Goal: Transaction & Acquisition: Purchase product/service

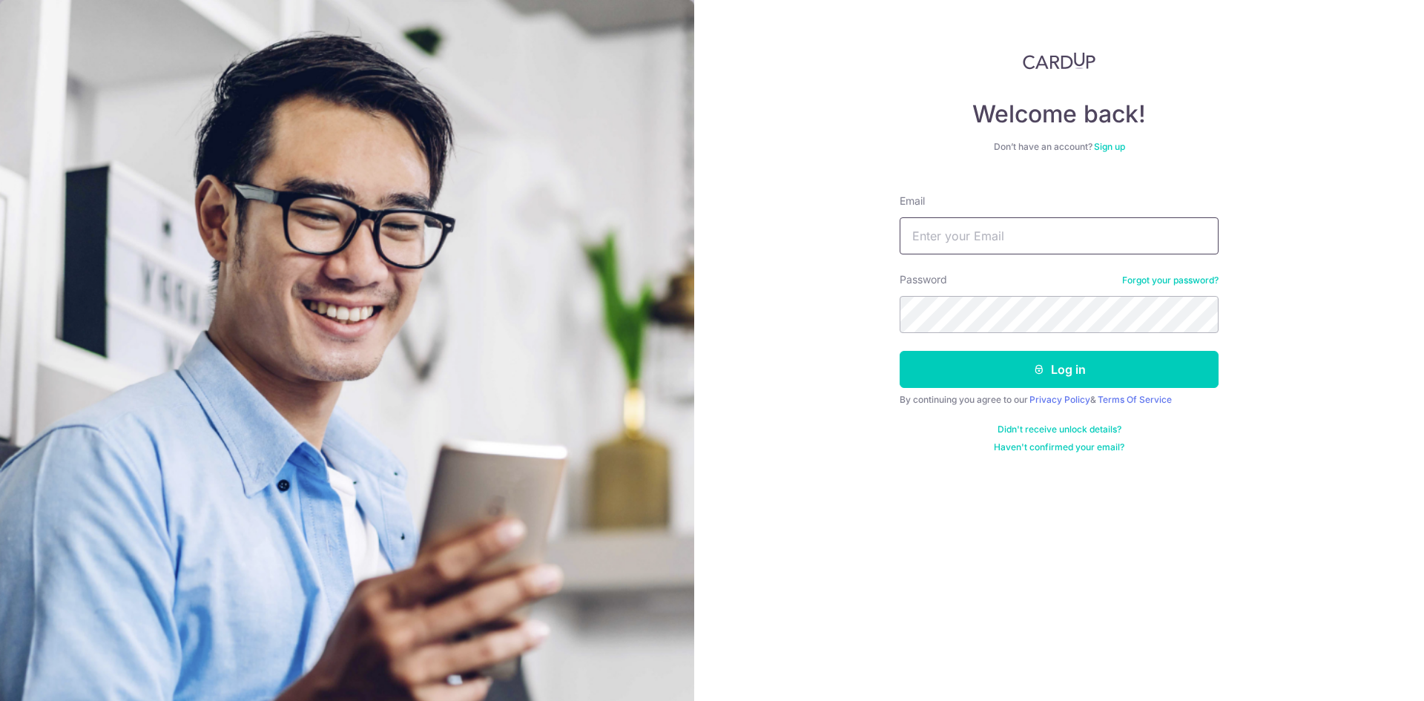
click at [1067, 235] on input "Email" at bounding box center [1059, 235] width 319 height 37
type input "[EMAIL_ADDRESS][DOMAIN_NAME]"
click at [900, 351] on button "Log in" at bounding box center [1059, 369] width 319 height 37
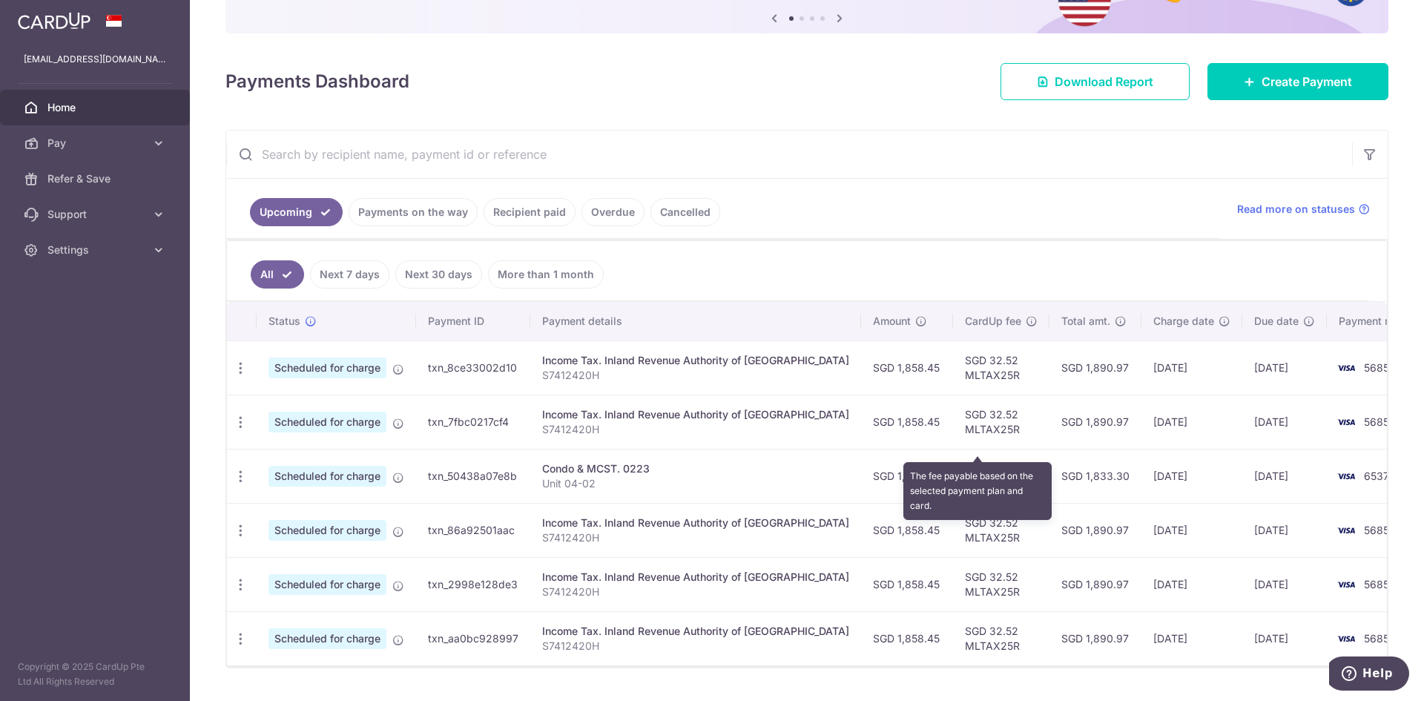
scroll to position [194, 0]
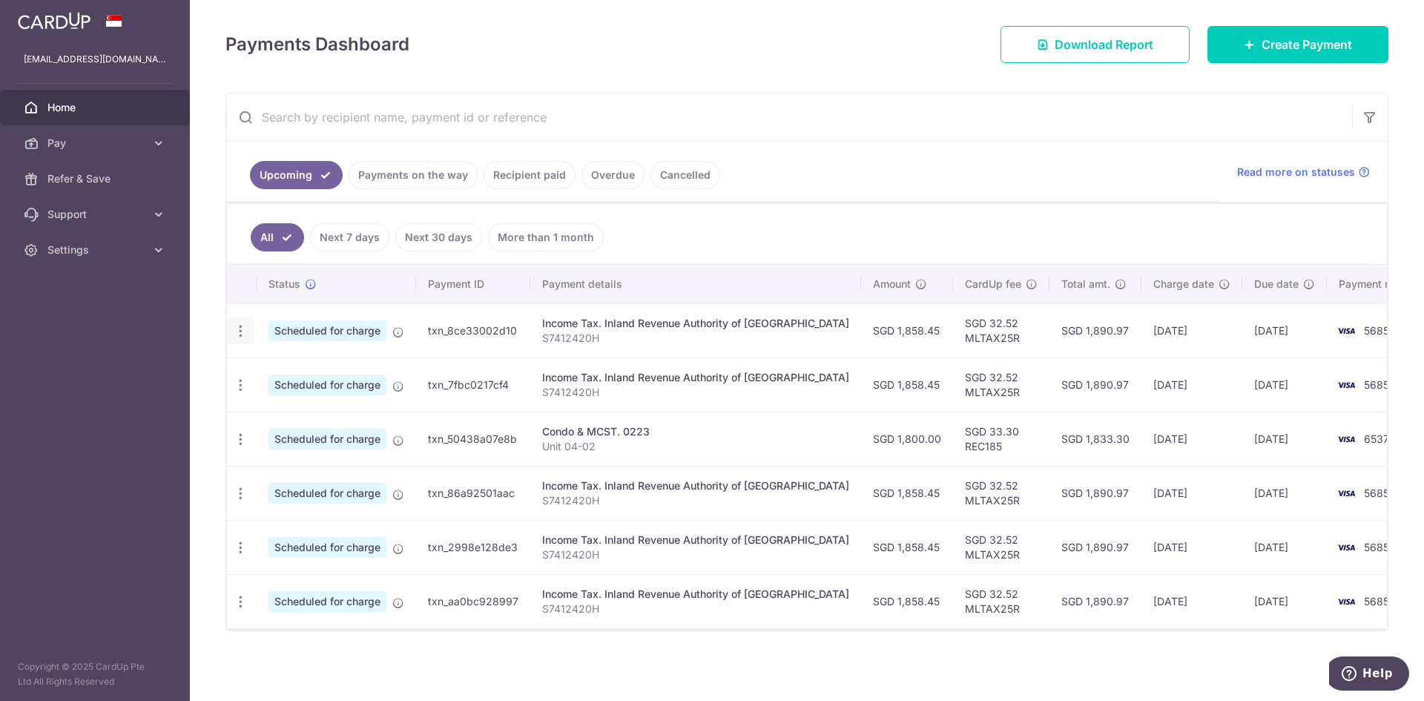
click at [240, 326] on icon "button" at bounding box center [241, 331] width 16 height 16
click at [244, 363] on icon at bounding box center [249, 372] width 18 height 18
radio input "true"
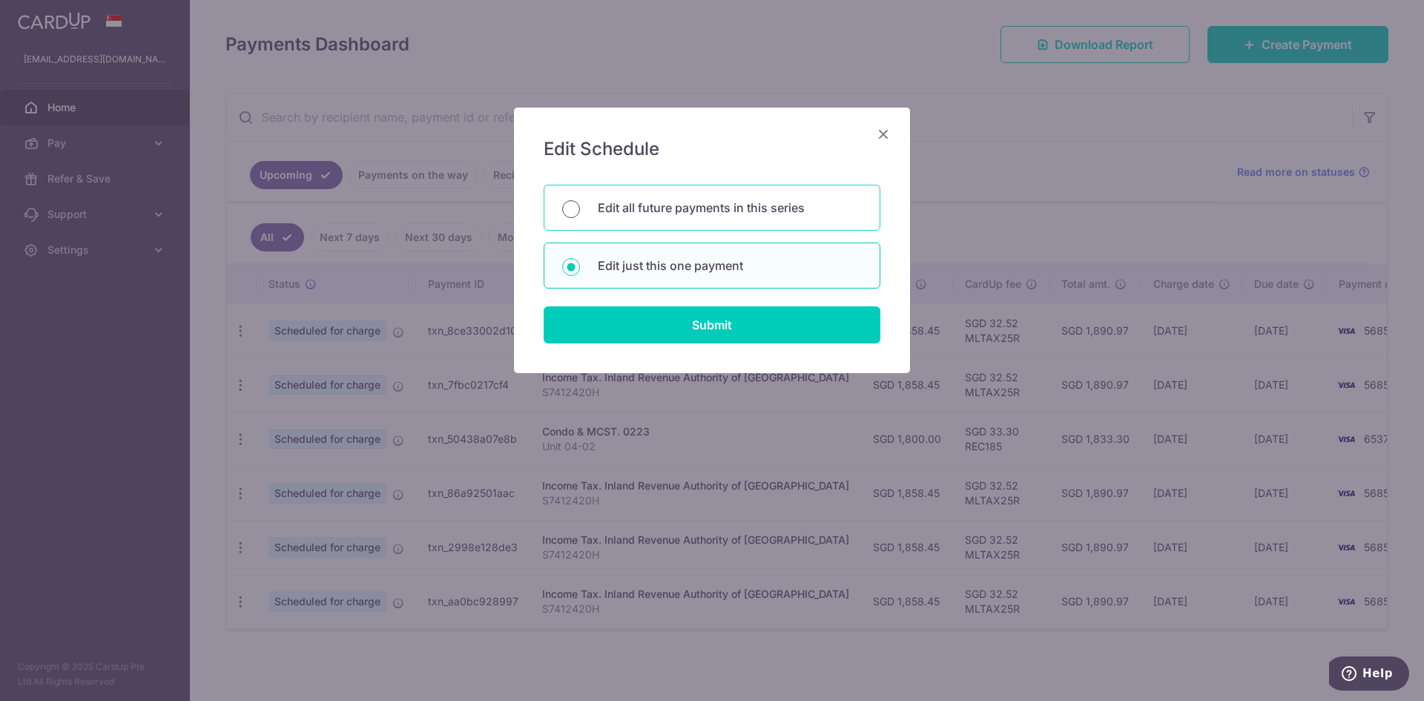
click at [569, 205] on input "Edit all future payments in this series" at bounding box center [571, 209] width 18 height 18
radio input "true"
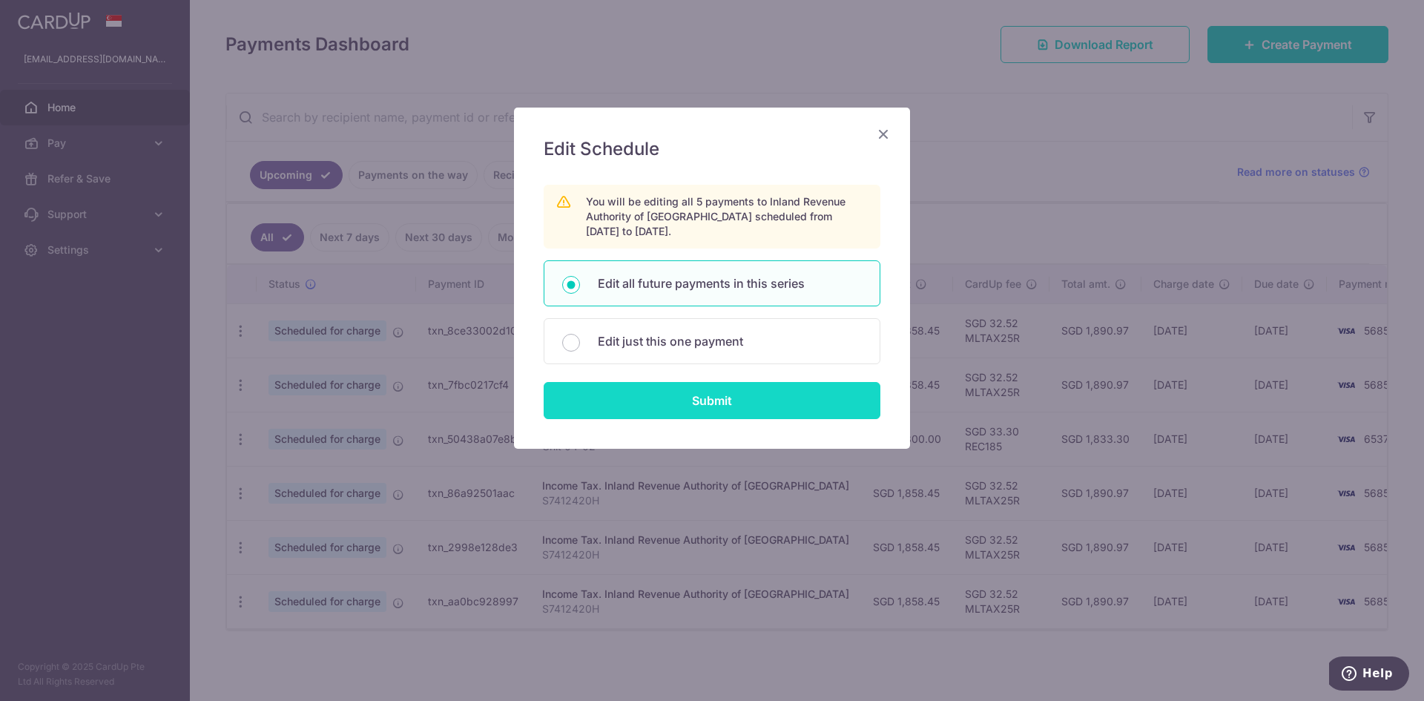
click at [684, 398] on input "Submit" at bounding box center [712, 400] width 337 height 37
radio input "true"
type input "1,858.45"
type input "S7412420H"
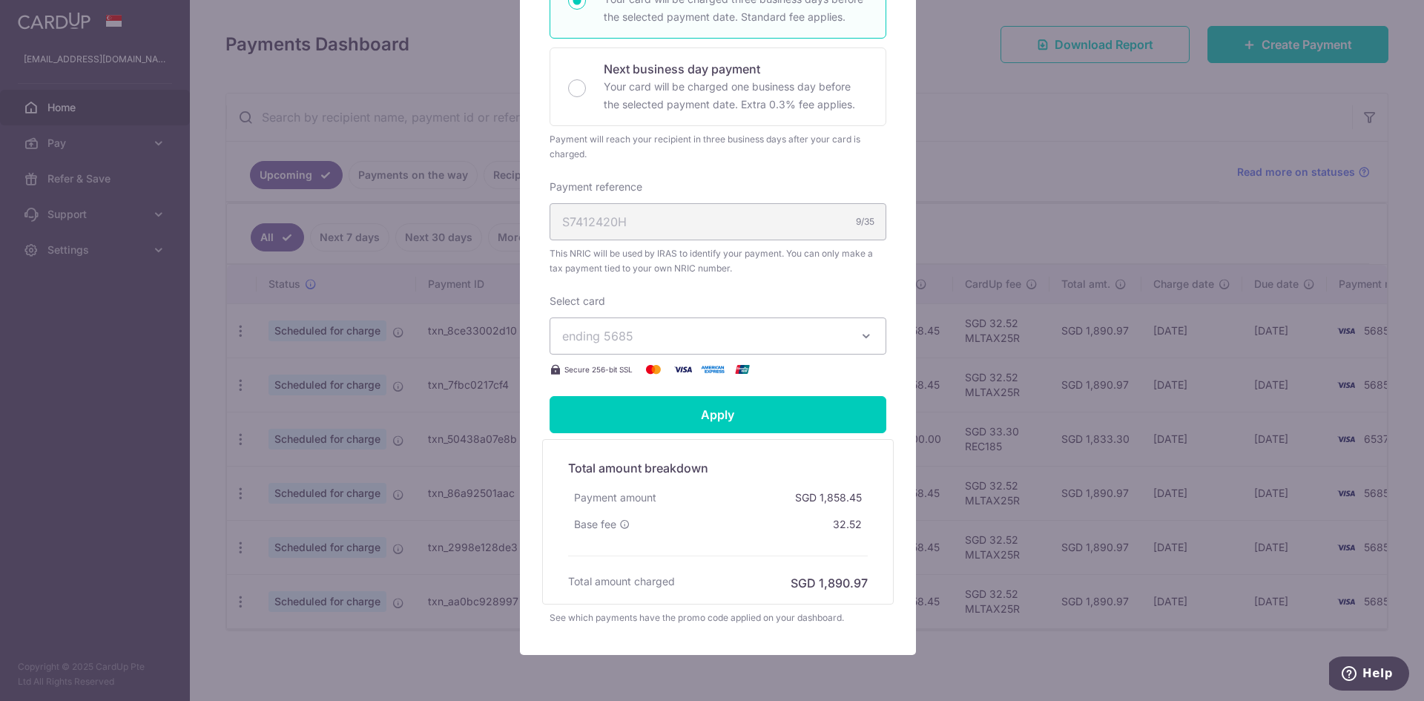
scroll to position [371, 0]
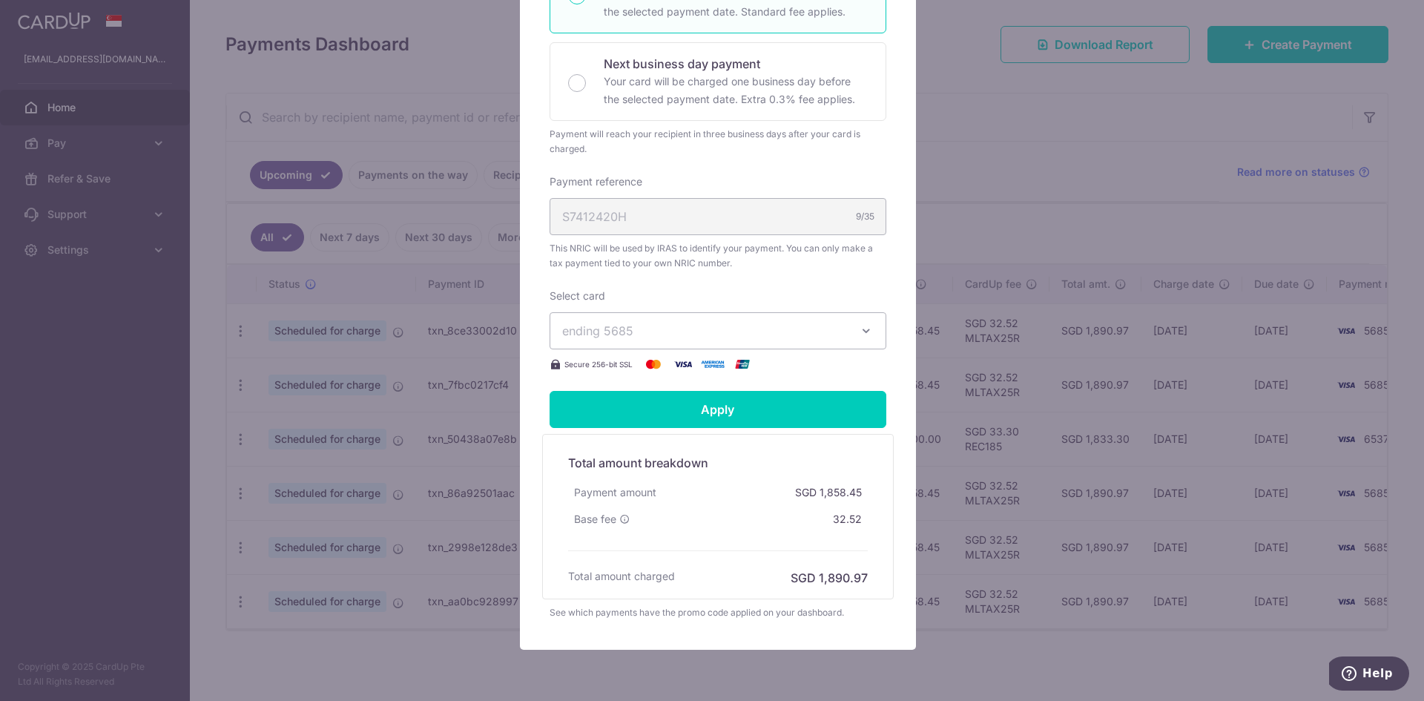
click at [807, 325] on span "ending 5685" at bounding box center [704, 331] width 285 height 18
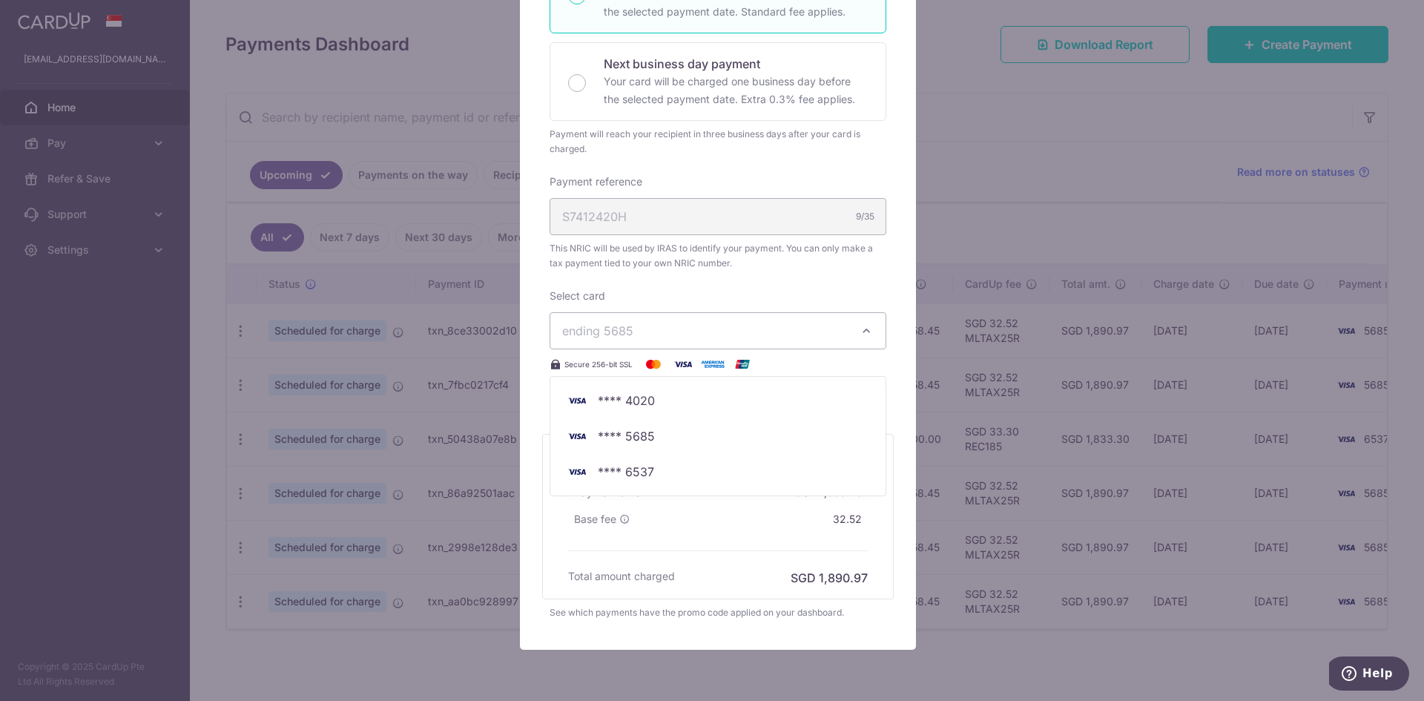
click at [824, 292] on div "Select card ending 5685 **** 4020 **** 5685 **** 6537 Secure 256-bit SSL" at bounding box center [718, 331] width 337 height 85
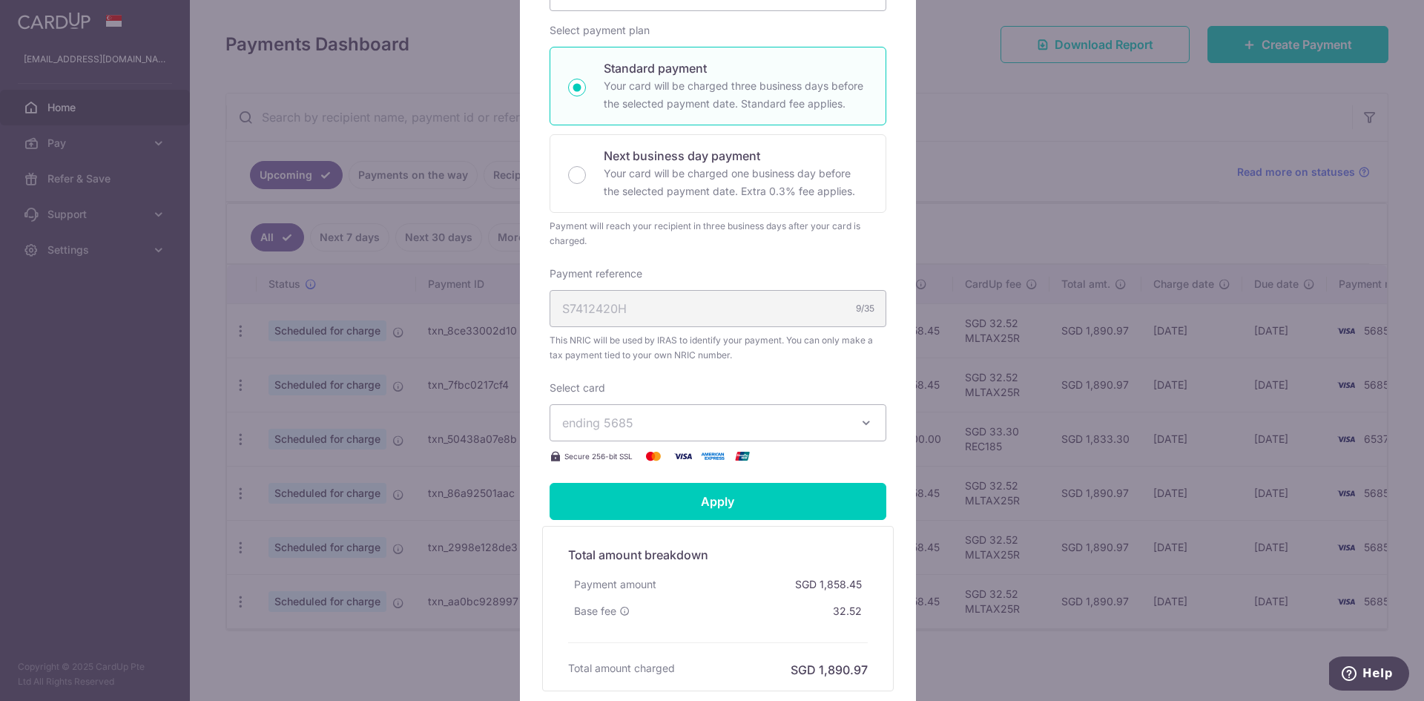
scroll to position [0, 0]
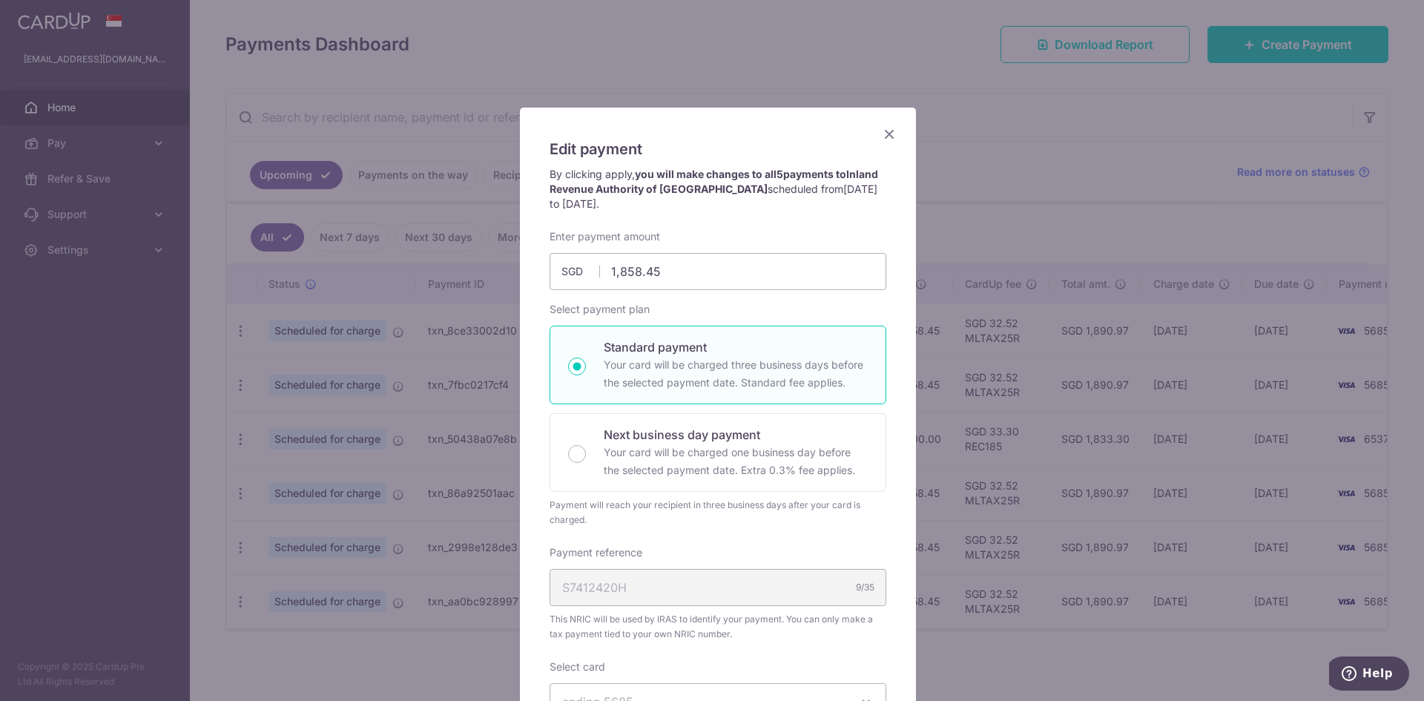
click at [880, 127] on icon "Close" at bounding box center [889, 134] width 18 height 19
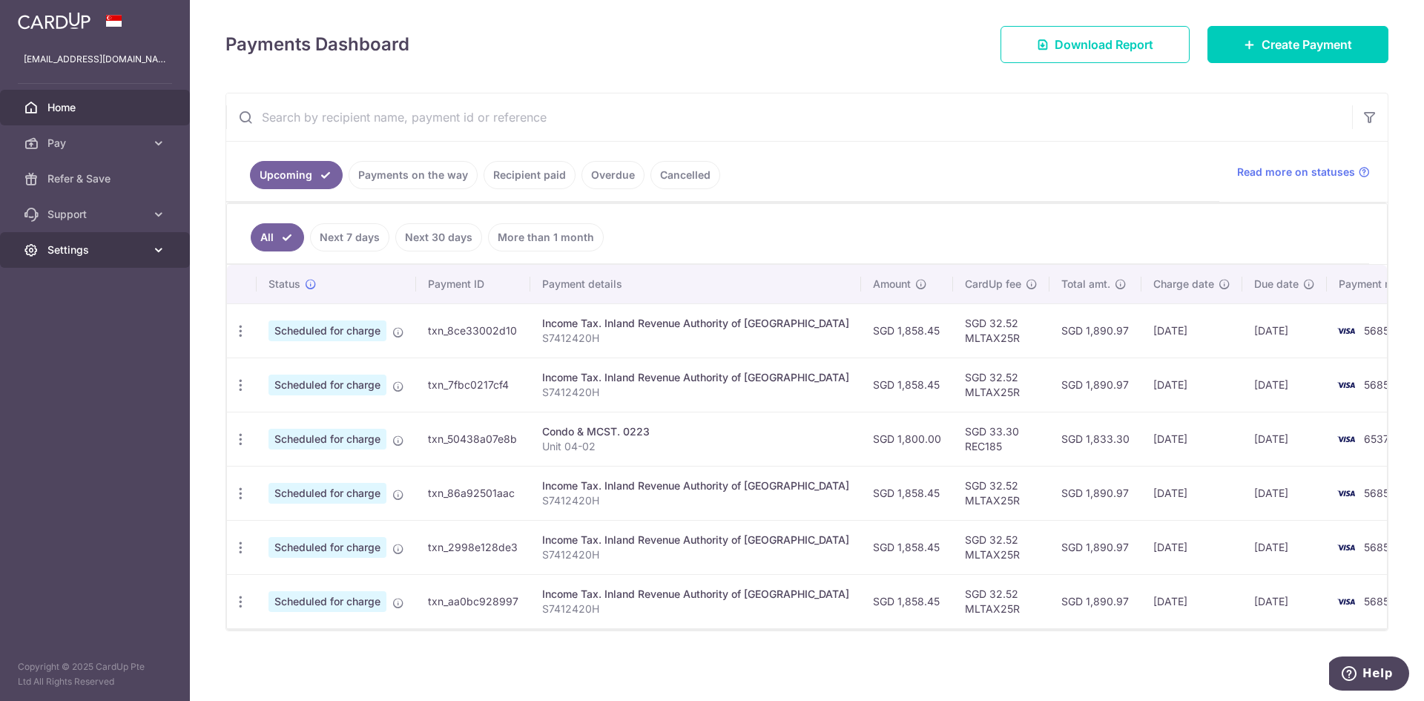
click at [153, 248] on icon at bounding box center [158, 250] width 15 height 15
click at [85, 280] on span "Account" at bounding box center [96, 285] width 98 height 15
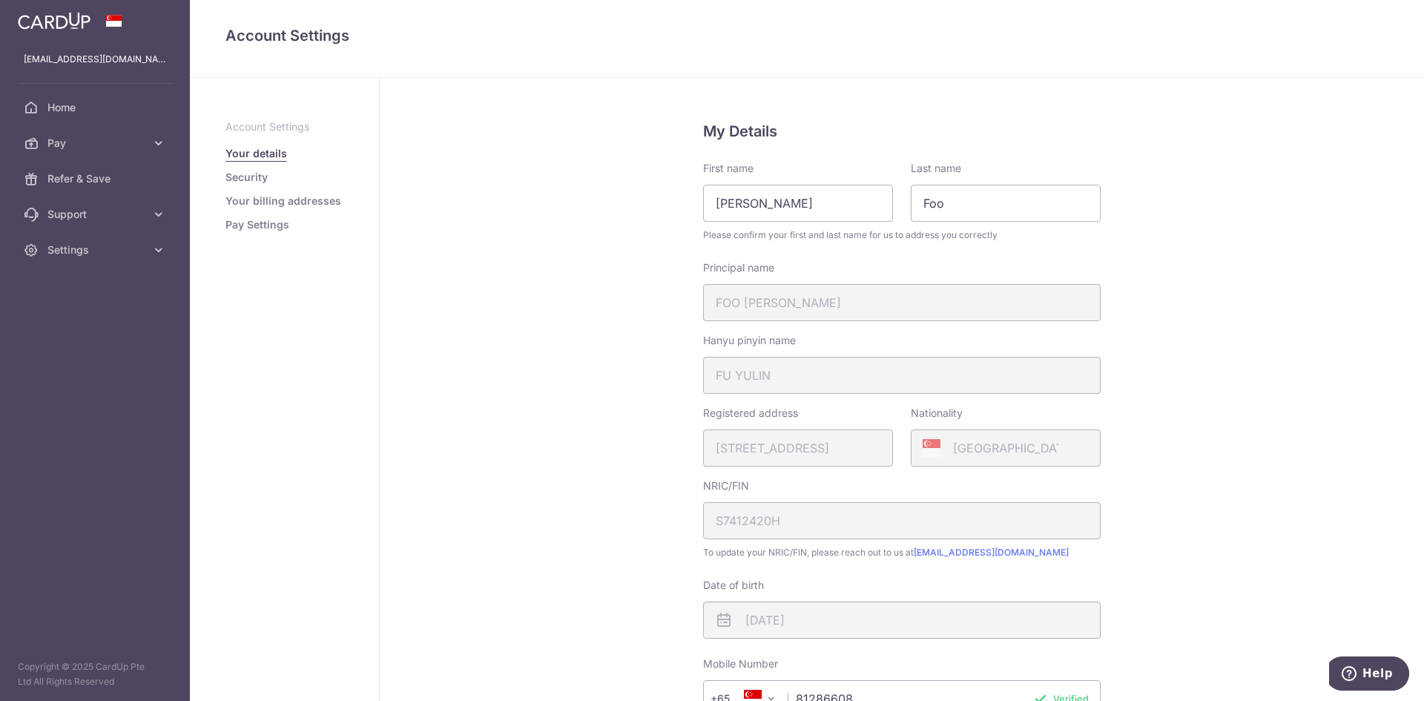
click at [251, 226] on link "Pay Settings" at bounding box center [257, 224] width 64 height 15
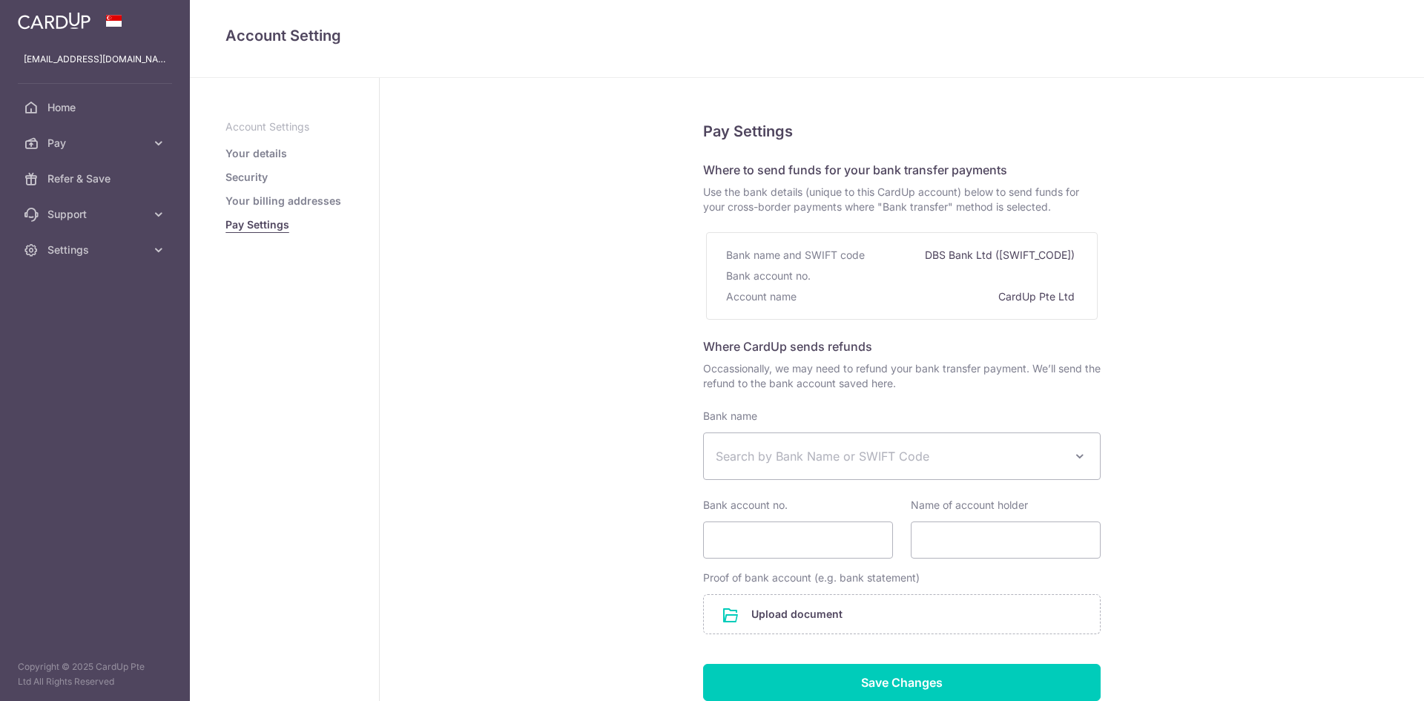
select select
click at [266, 201] on link "Your billing addresses" at bounding box center [283, 201] width 116 height 15
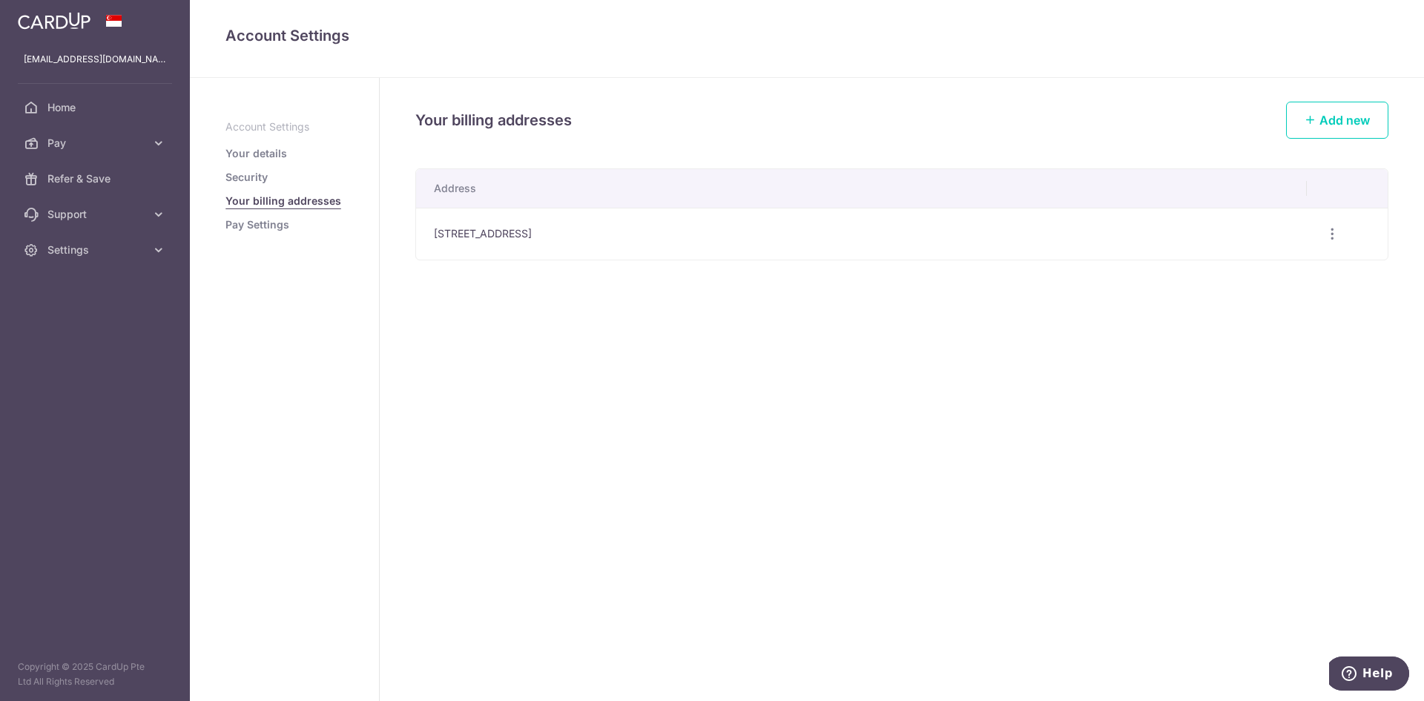
click at [255, 177] on link "Security" at bounding box center [246, 177] width 42 height 15
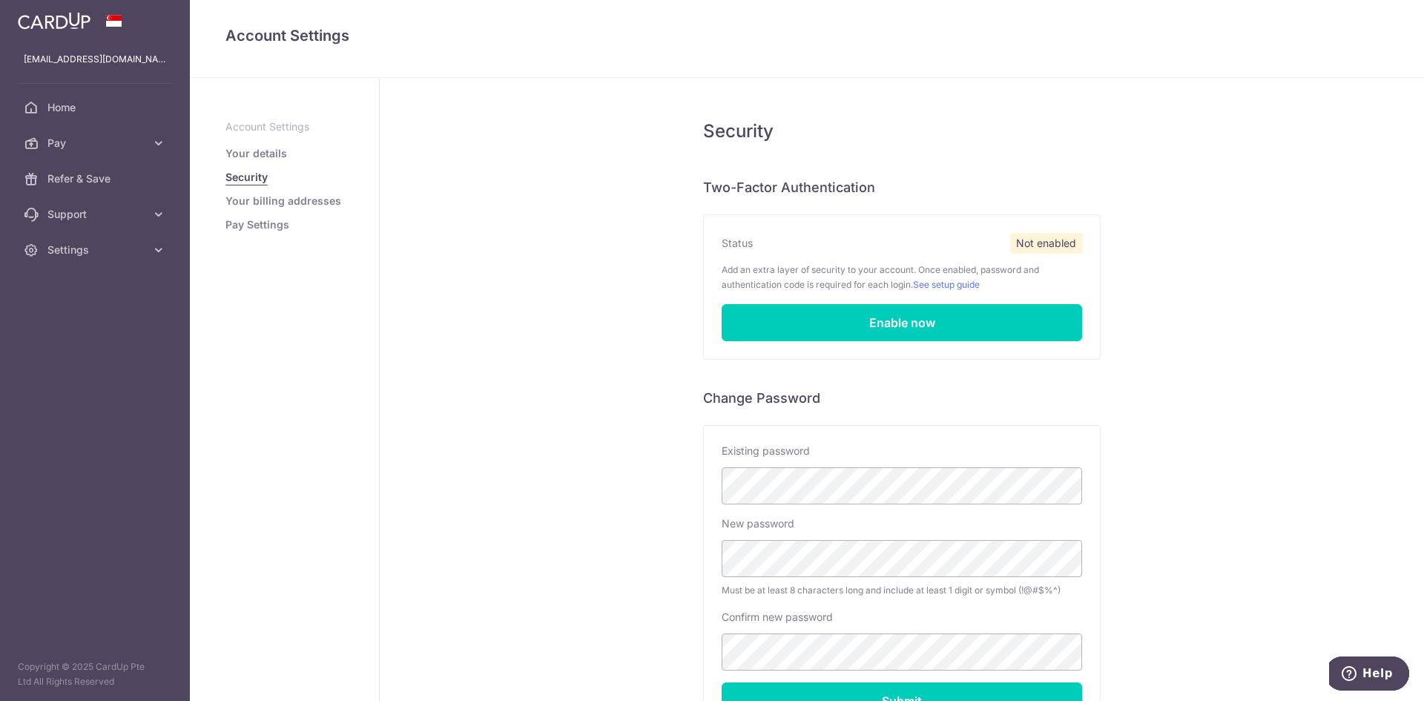
click at [255, 152] on link "Your details" at bounding box center [256, 153] width 62 height 15
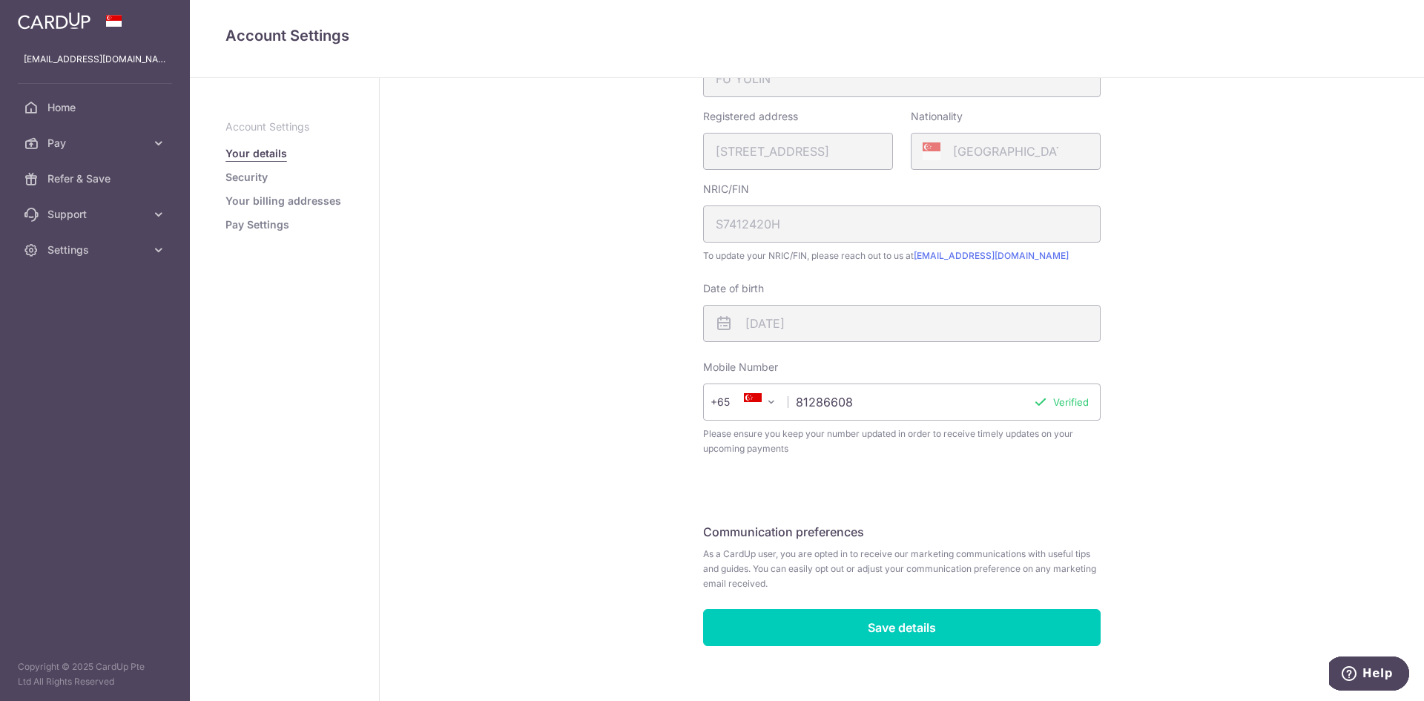
scroll to position [312, 0]
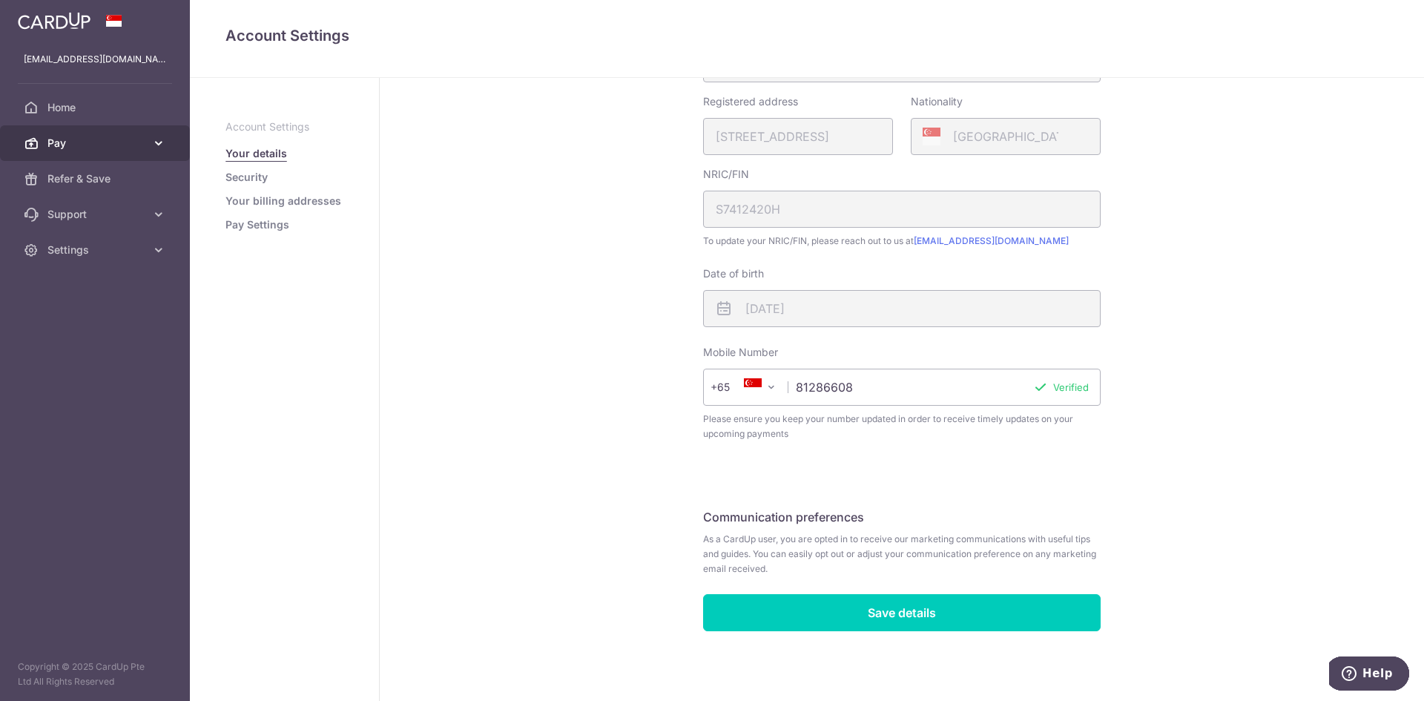
click at [135, 138] on span "Pay" at bounding box center [96, 143] width 98 height 15
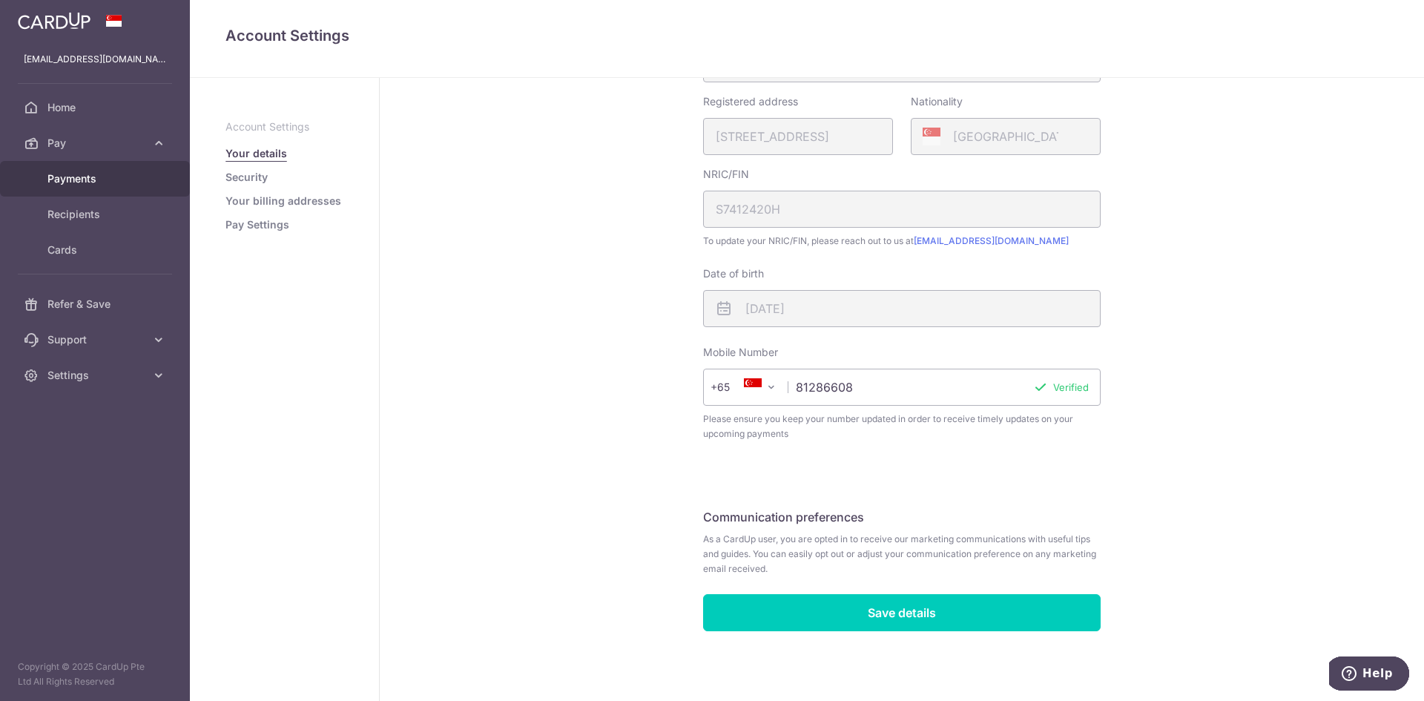
click at [79, 171] on span "Payments" at bounding box center [96, 178] width 98 height 15
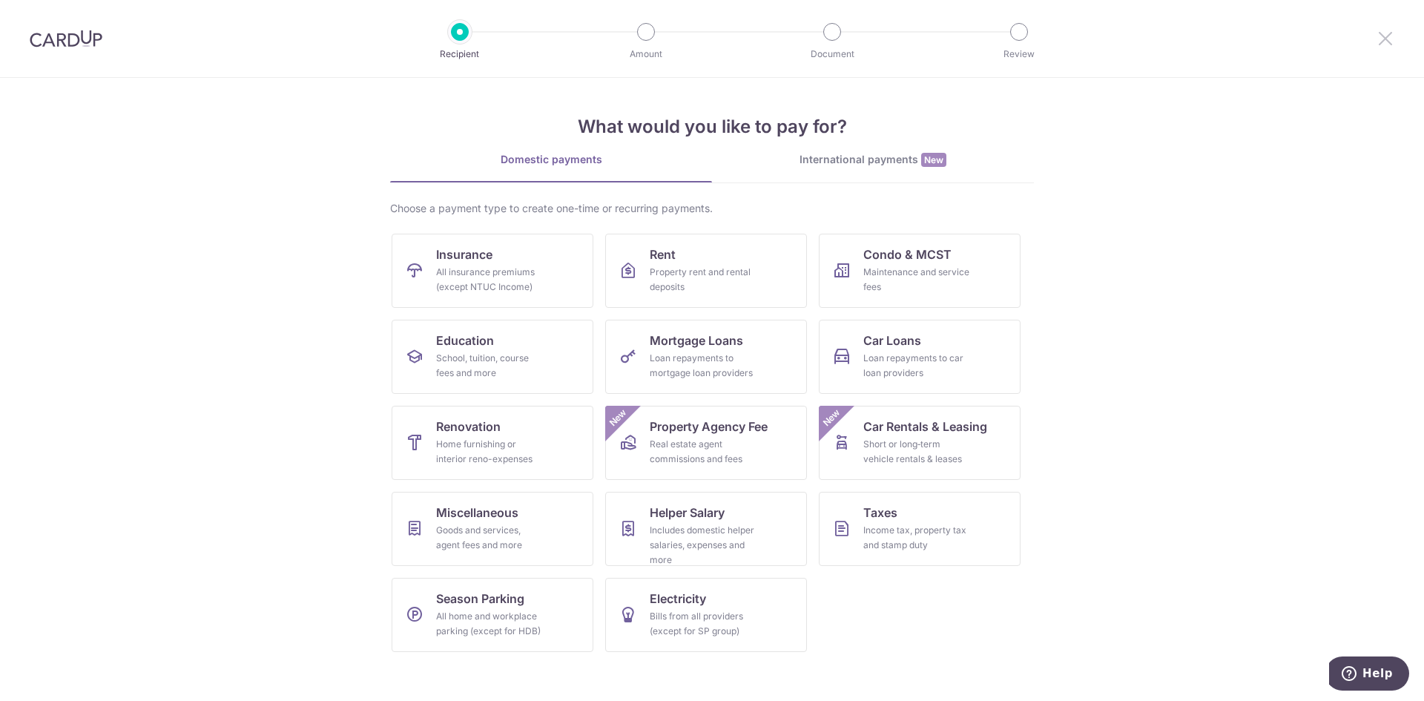
click at [1391, 34] on icon at bounding box center [1386, 38] width 18 height 19
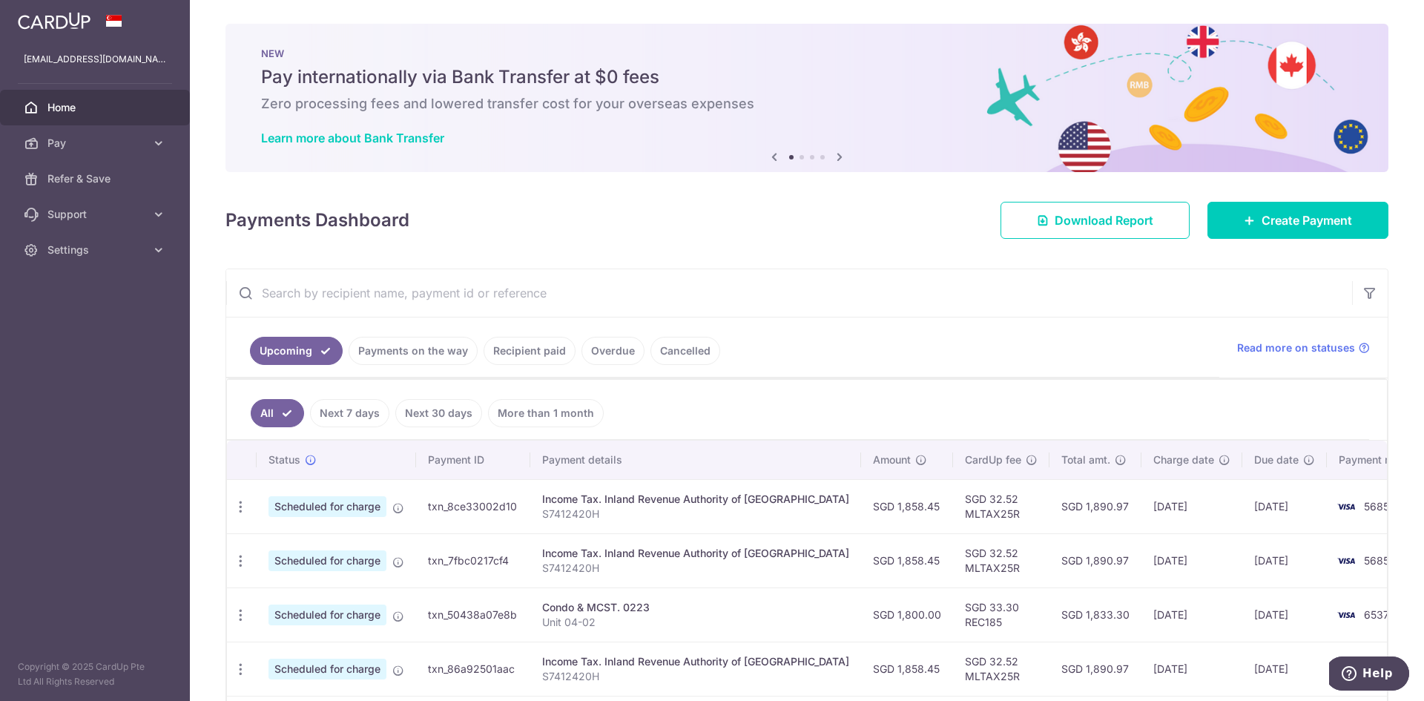
click at [69, 358] on aside "lainefoo@hotmail.com Home Pay Payments Recipients Cards Refer & Save Support FA…" at bounding box center [95, 350] width 190 height 701
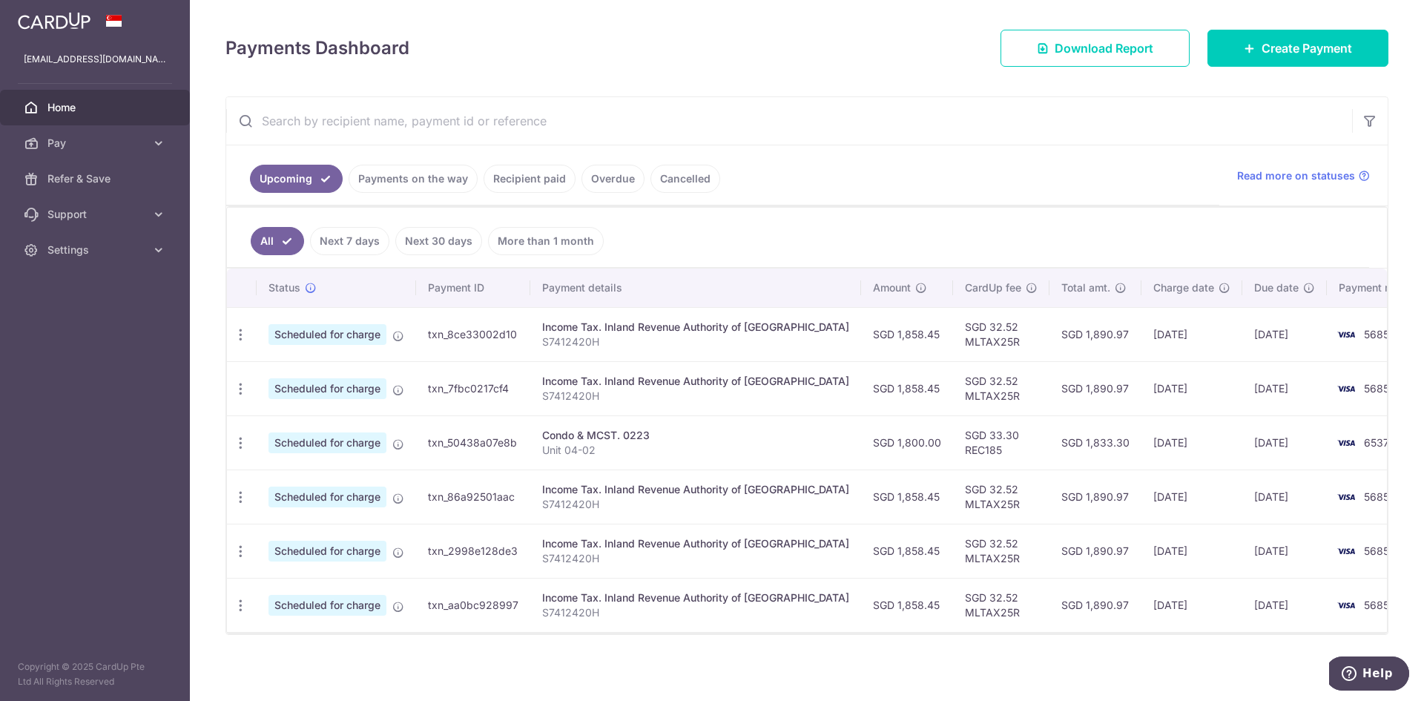
scroll to position [176, 0]
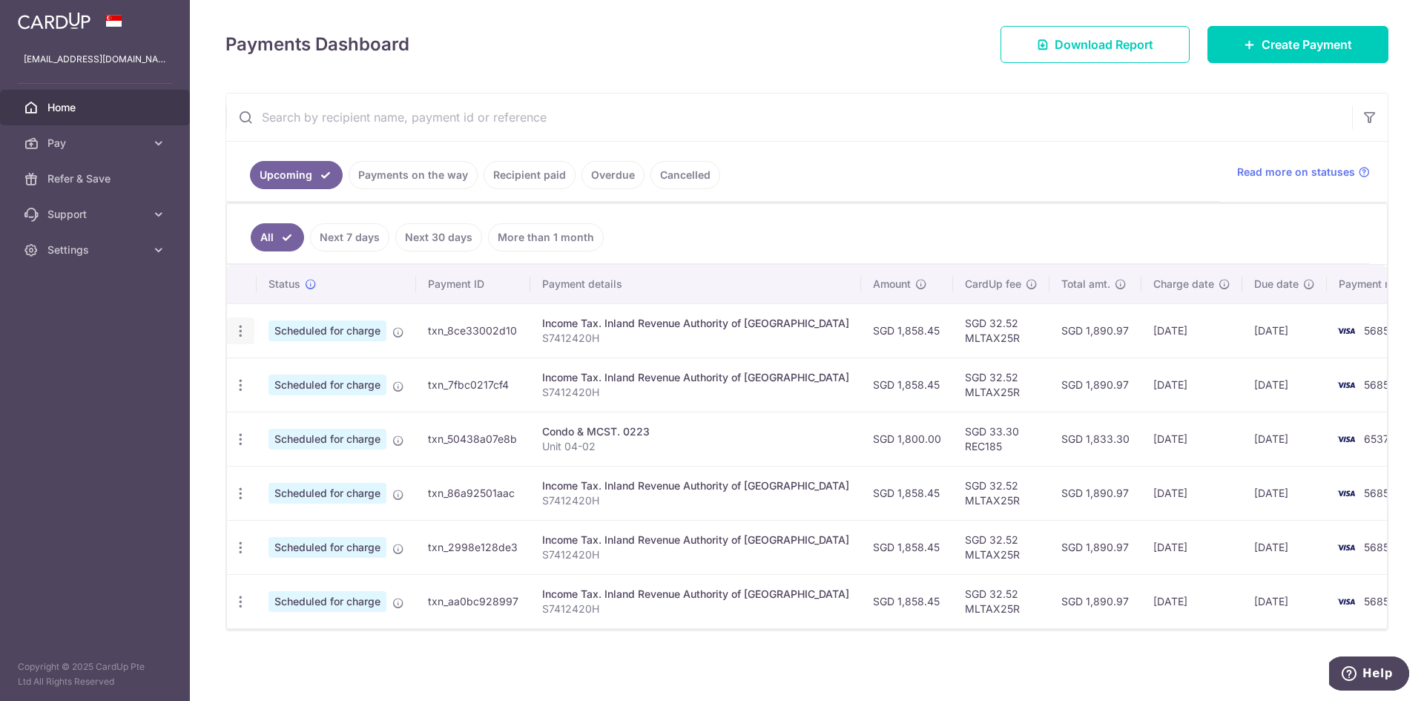
click at [237, 332] on icon "button" at bounding box center [241, 331] width 16 height 16
click at [299, 369] on span "Update payment" at bounding box center [319, 372] width 101 height 18
radio input "true"
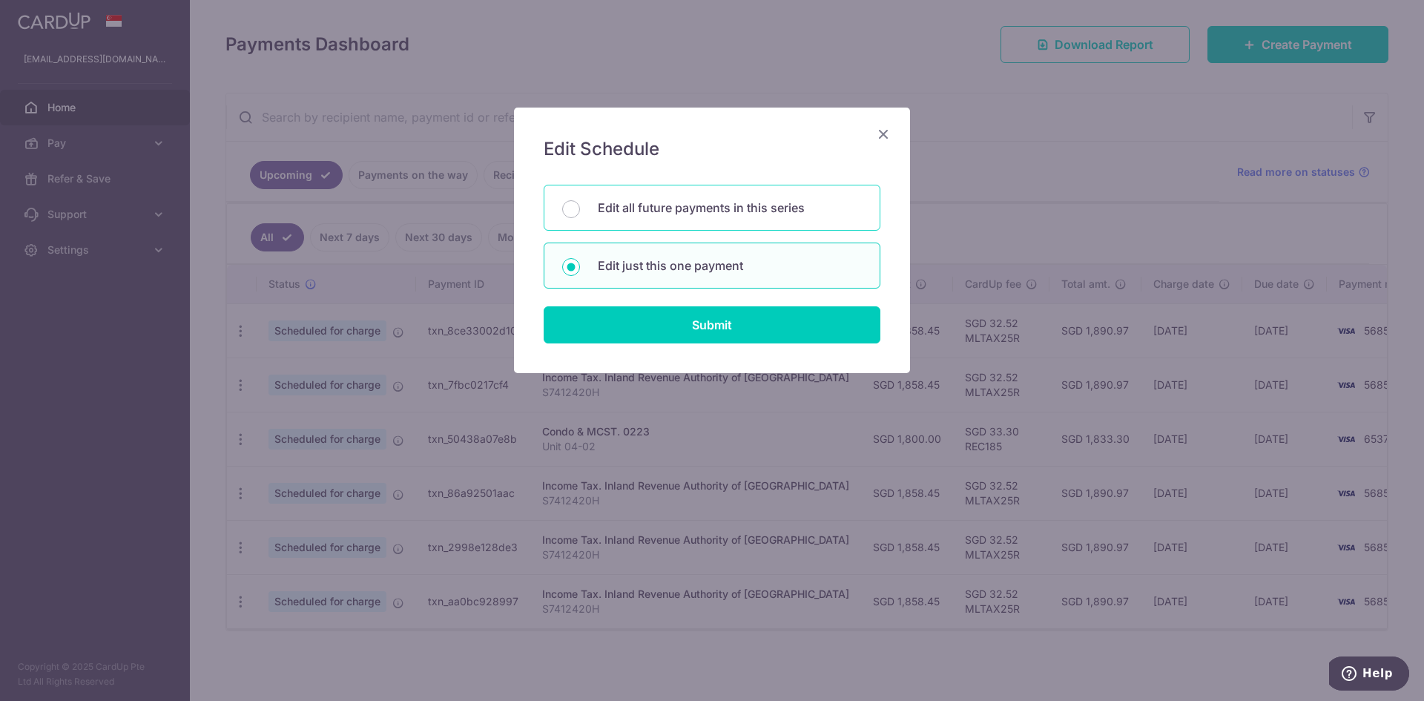
click at [648, 211] on p "Edit all future payments in this series" at bounding box center [730, 208] width 264 height 18
click at [580, 211] on input "Edit all future payments in this series" at bounding box center [571, 209] width 18 height 18
radio input "true"
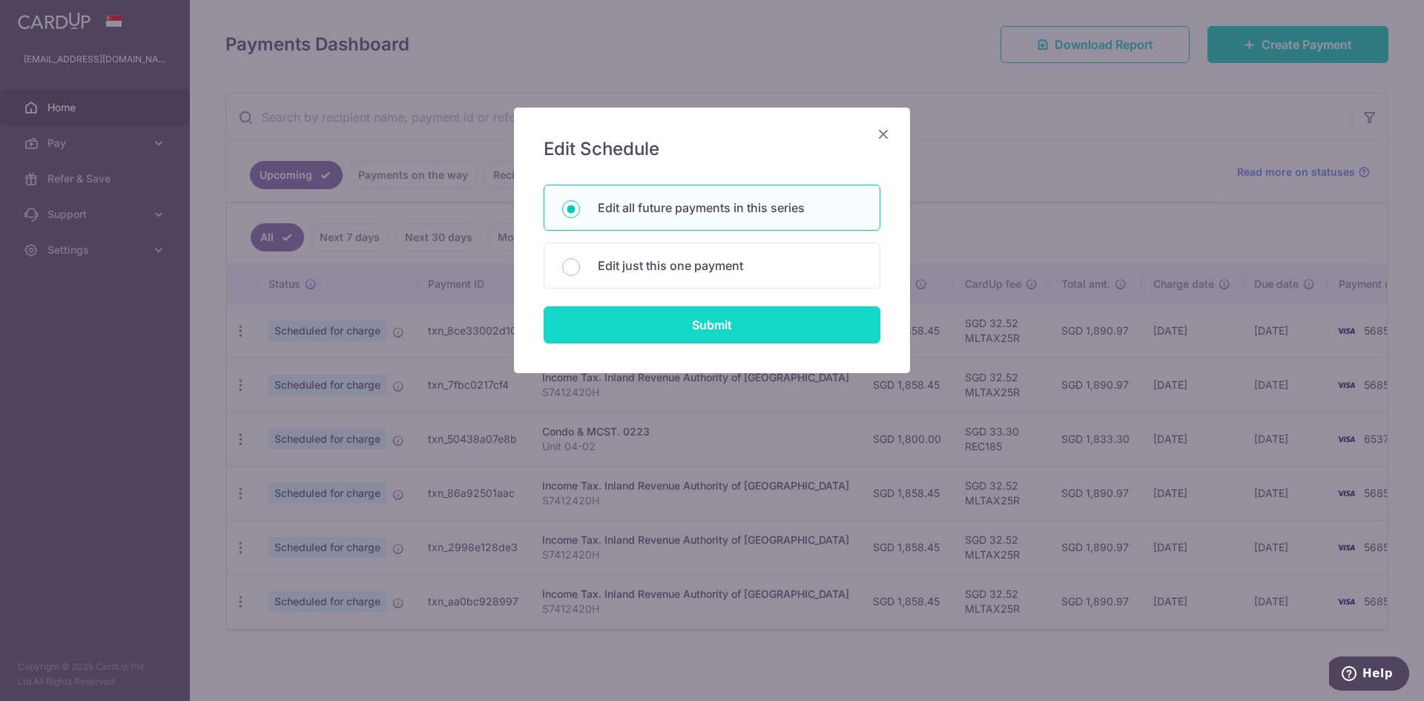
click at [667, 328] on input "Submit" at bounding box center [712, 324] width 337 height 37
radio input "true"
type input "1,858.45"
type input "S7412420H"
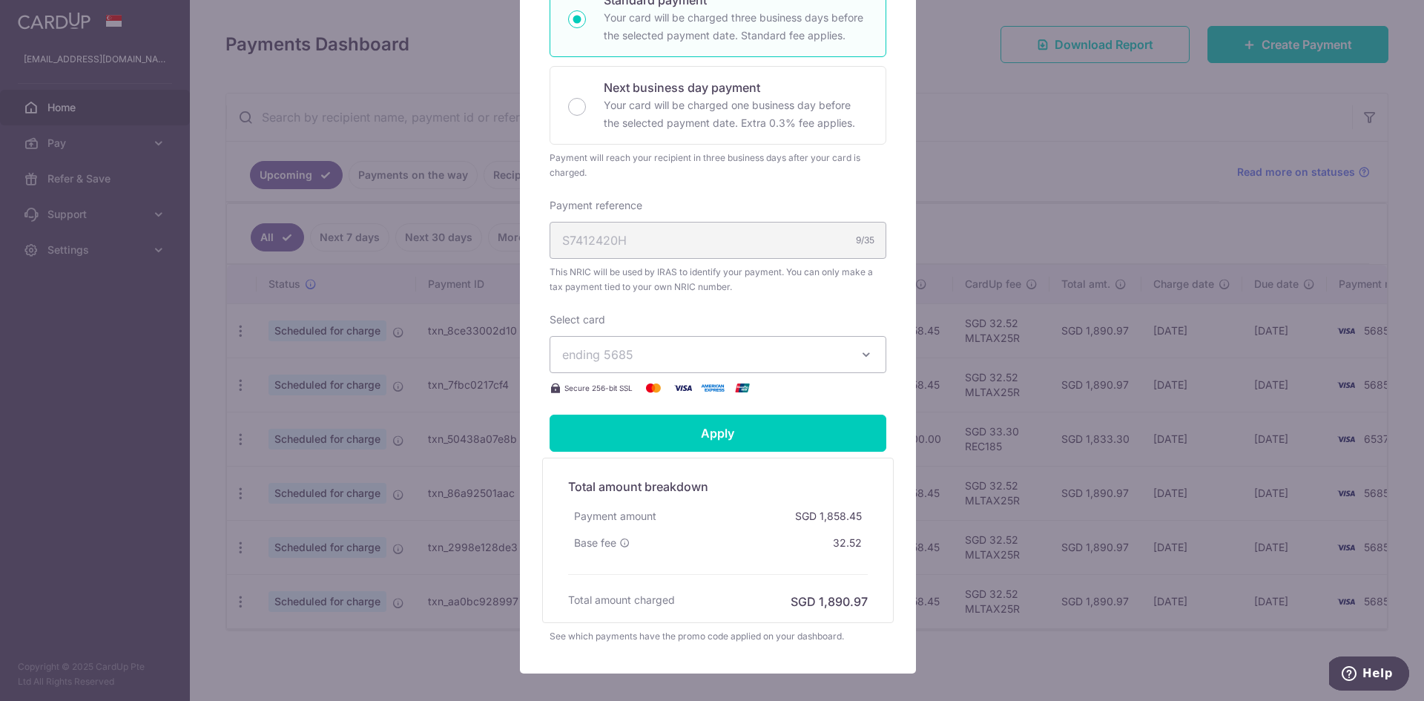
scroll to position [427, 0]
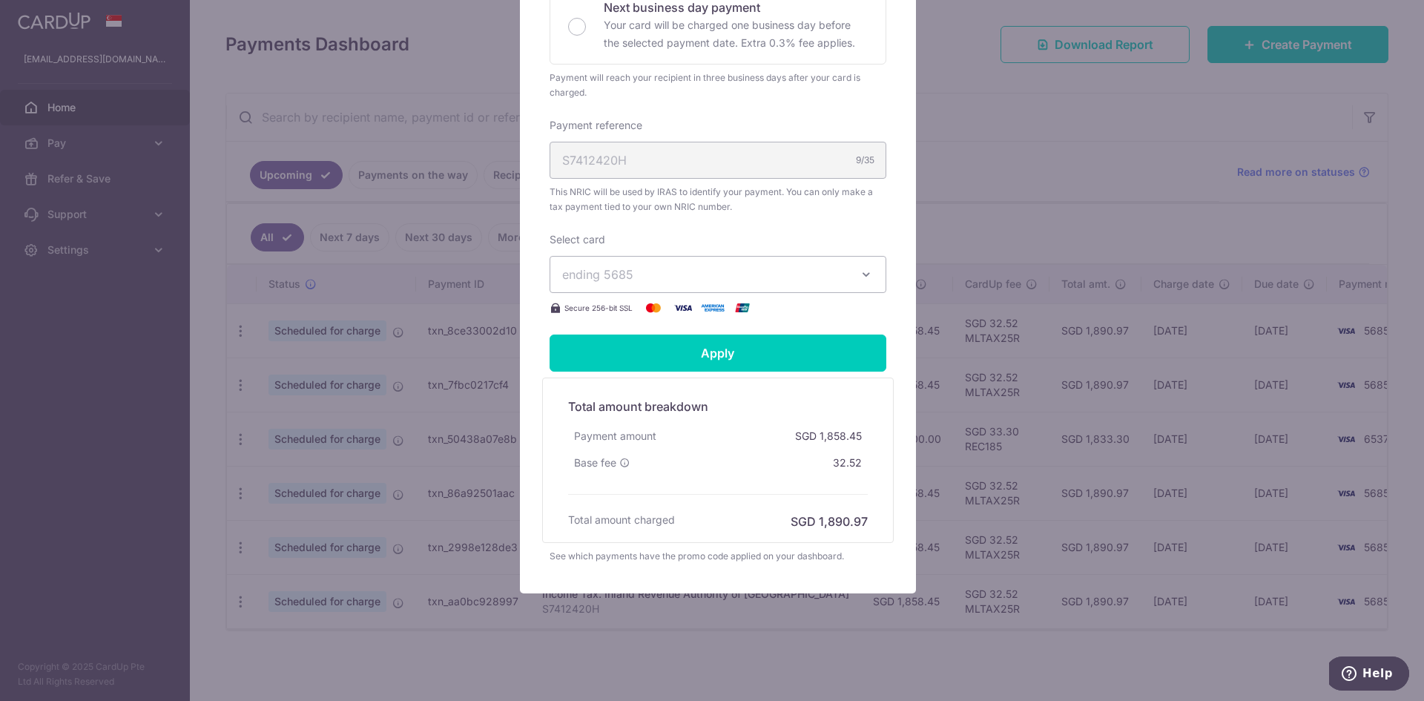
click at [848, 280] on button "ending 5685" at bounding box center [718, 274] width 337 height 37
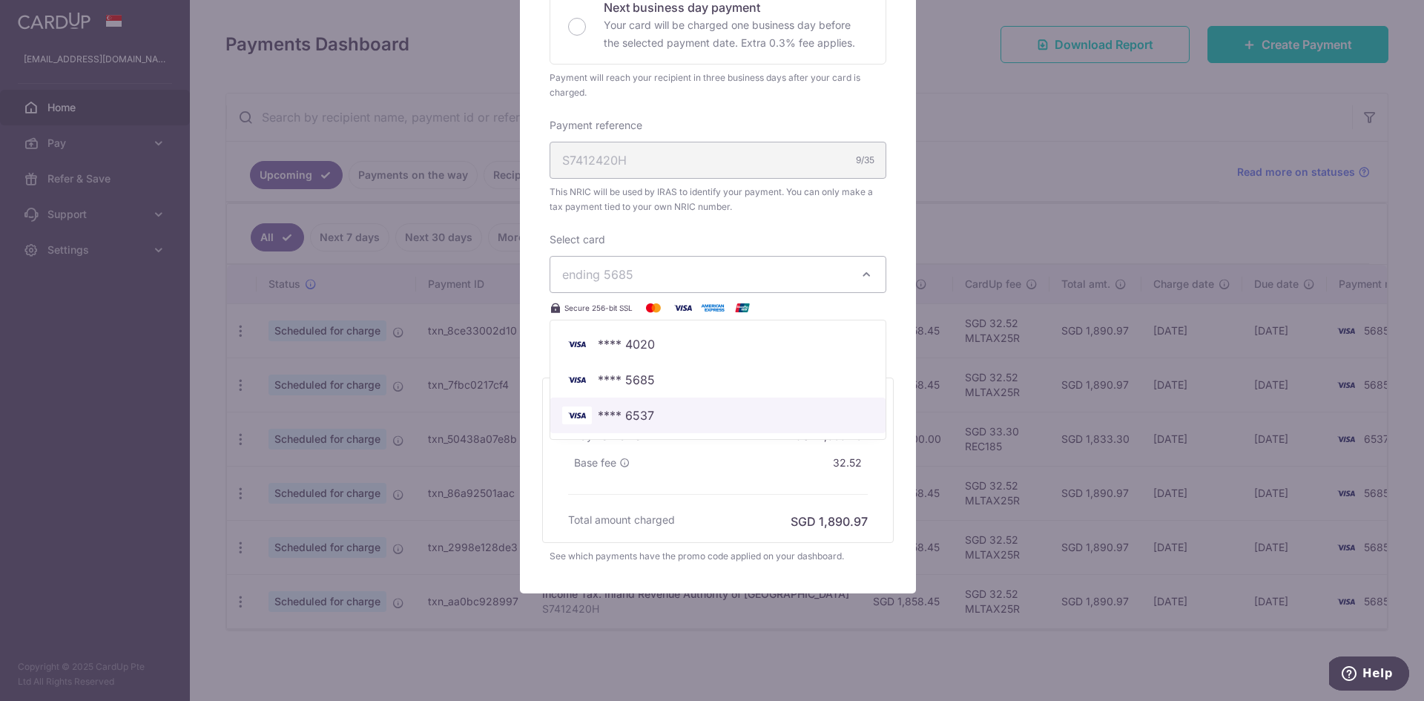
click at [620, 413] on span "**** 6537" at bounding box center [626, 415] width 56 height 18
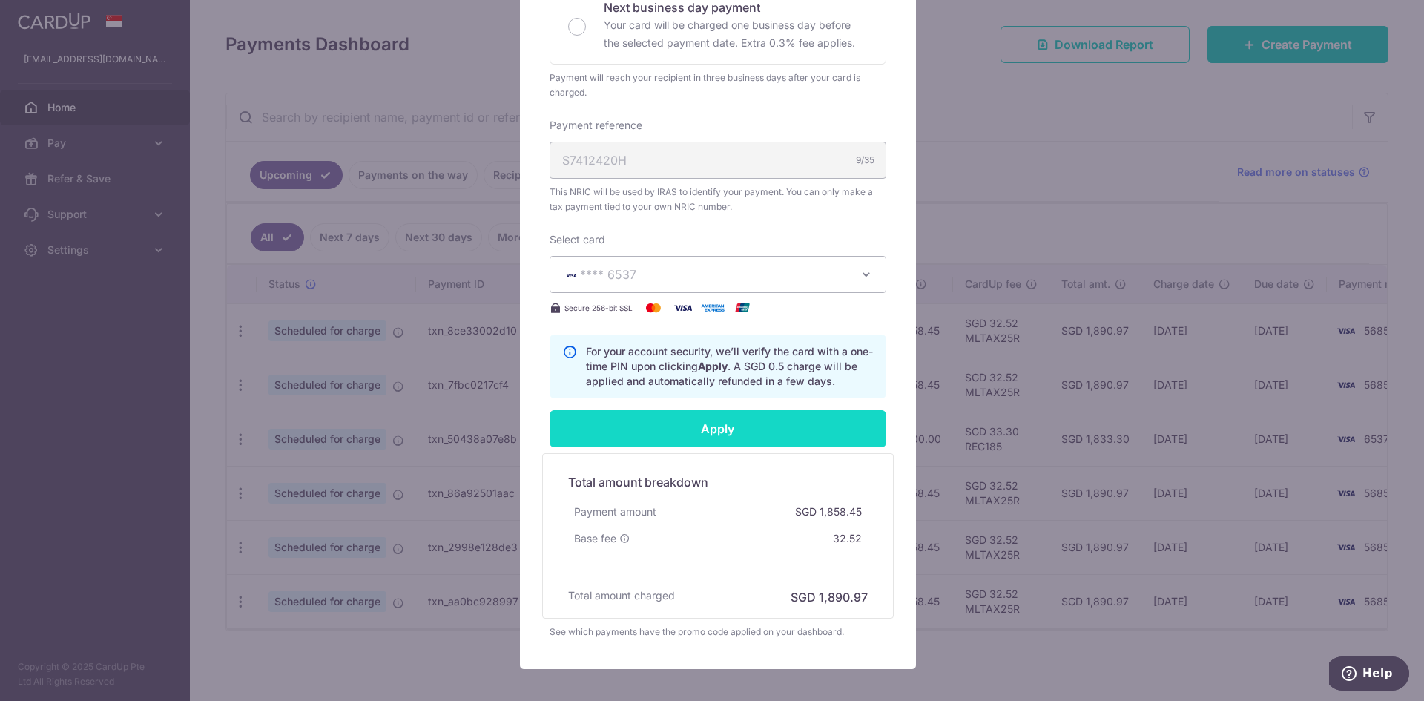
click at [628, 423] on input "Apply" at bounding box center [718, 428] width 337 height 37
type input "Successfully Applied"
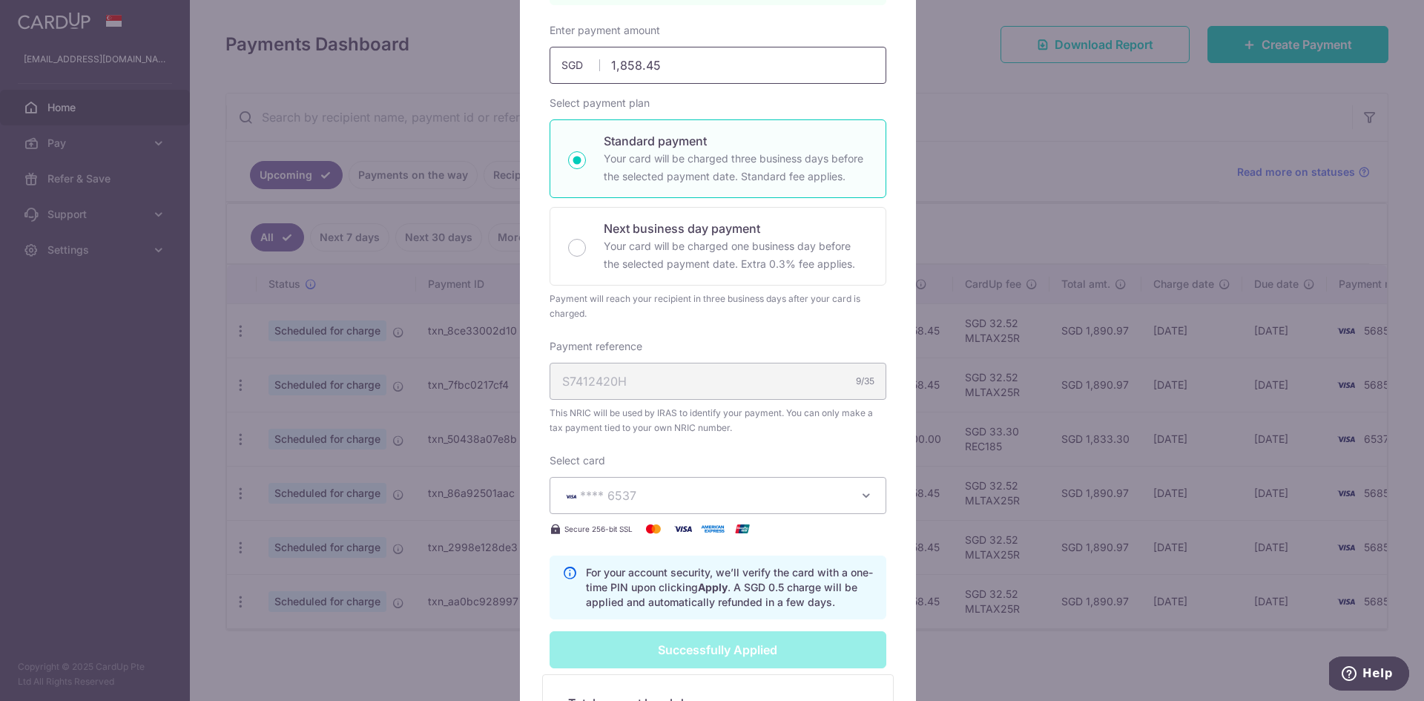
scroll to position [0, 0]
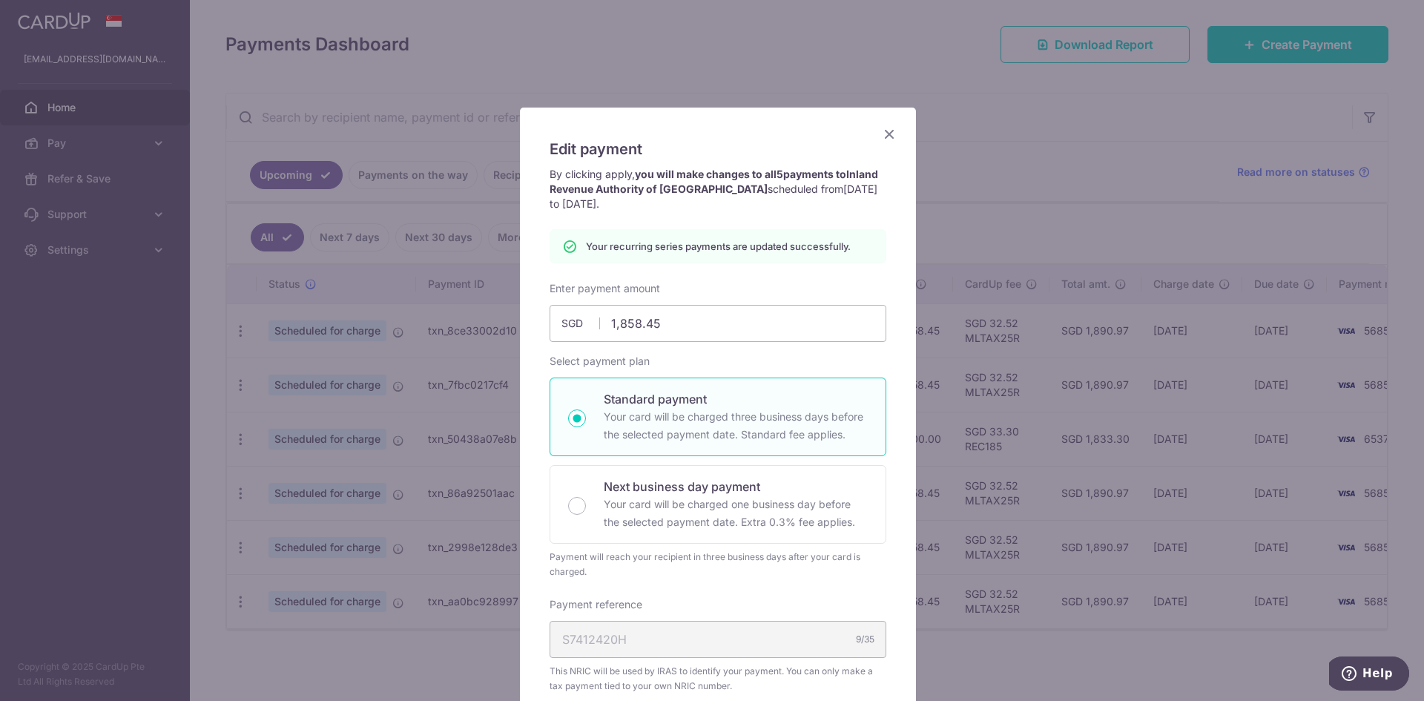
click at [880, 128] on icon "Close" at bounding box center [889, 134] width 18 height 19
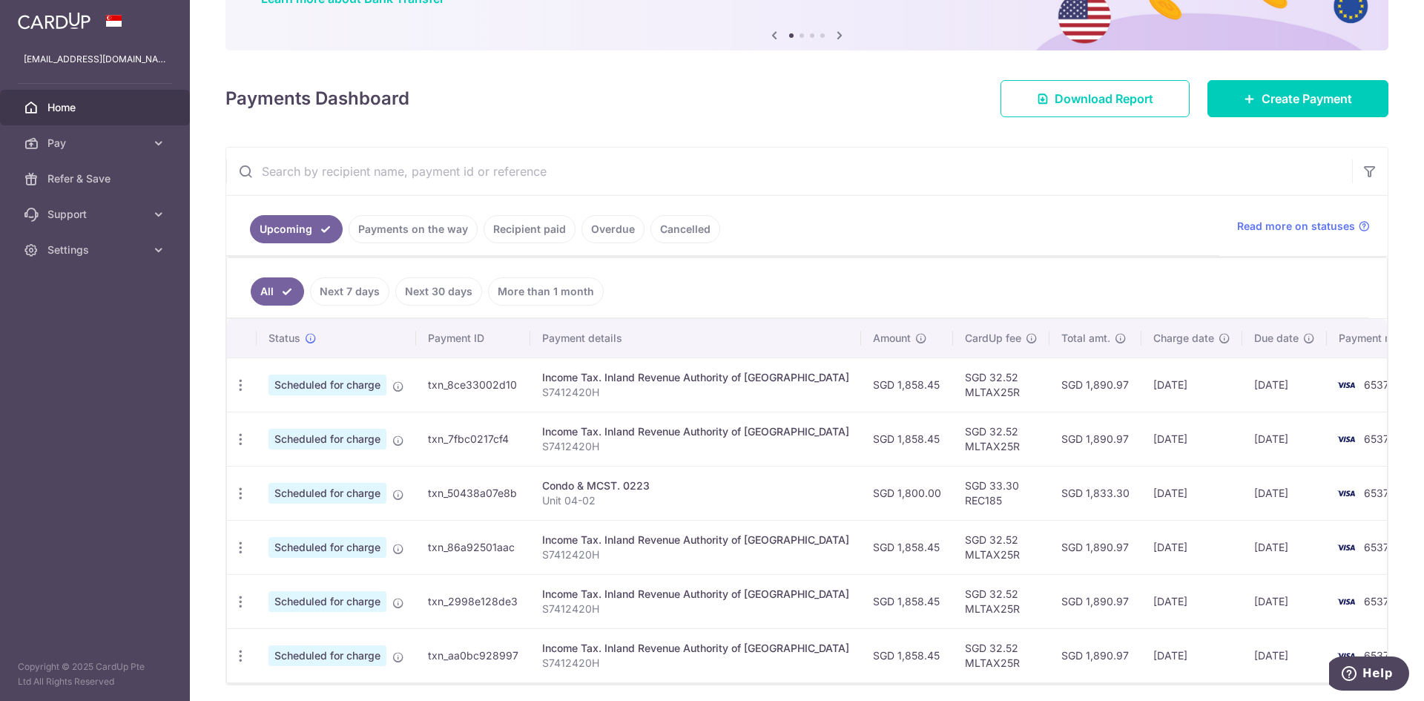
scroll to position [194, 0]
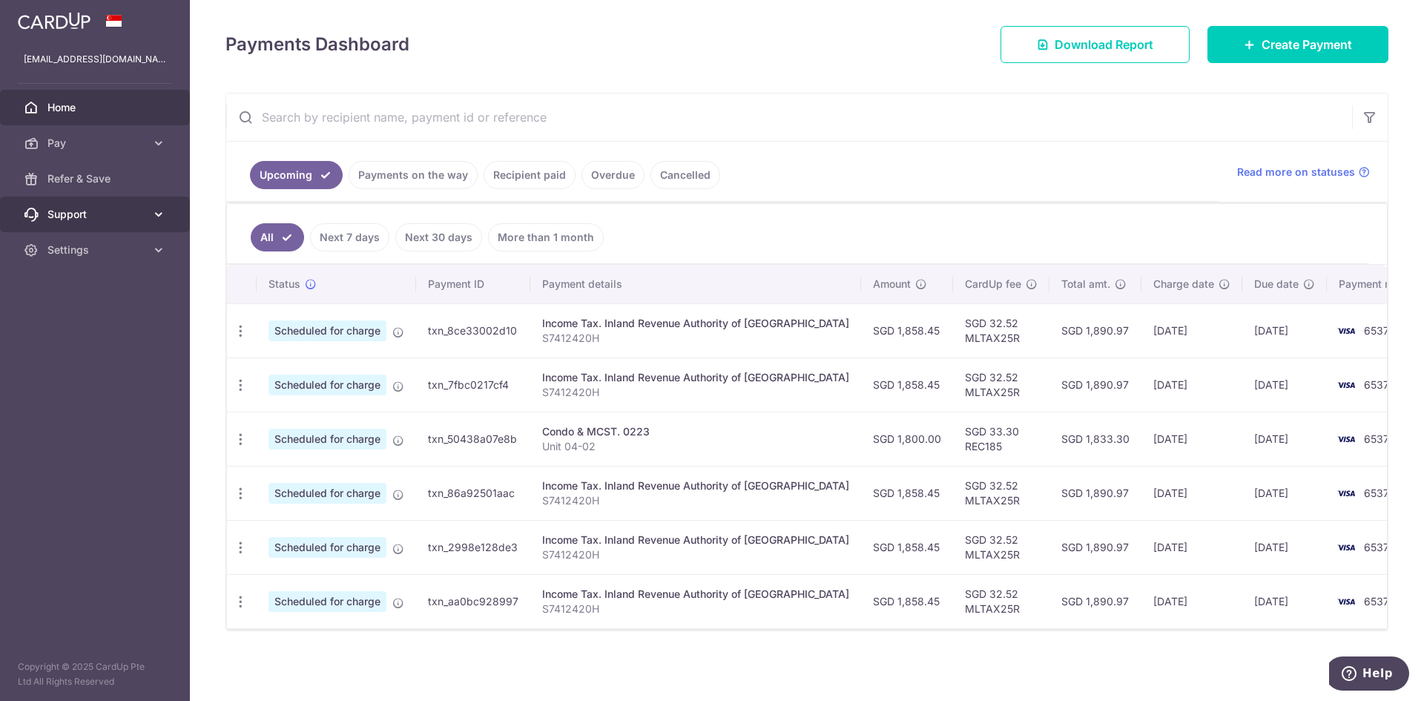
click at [136, 220] on span "Support" at bounding box center [96, 214] width 98 height 15
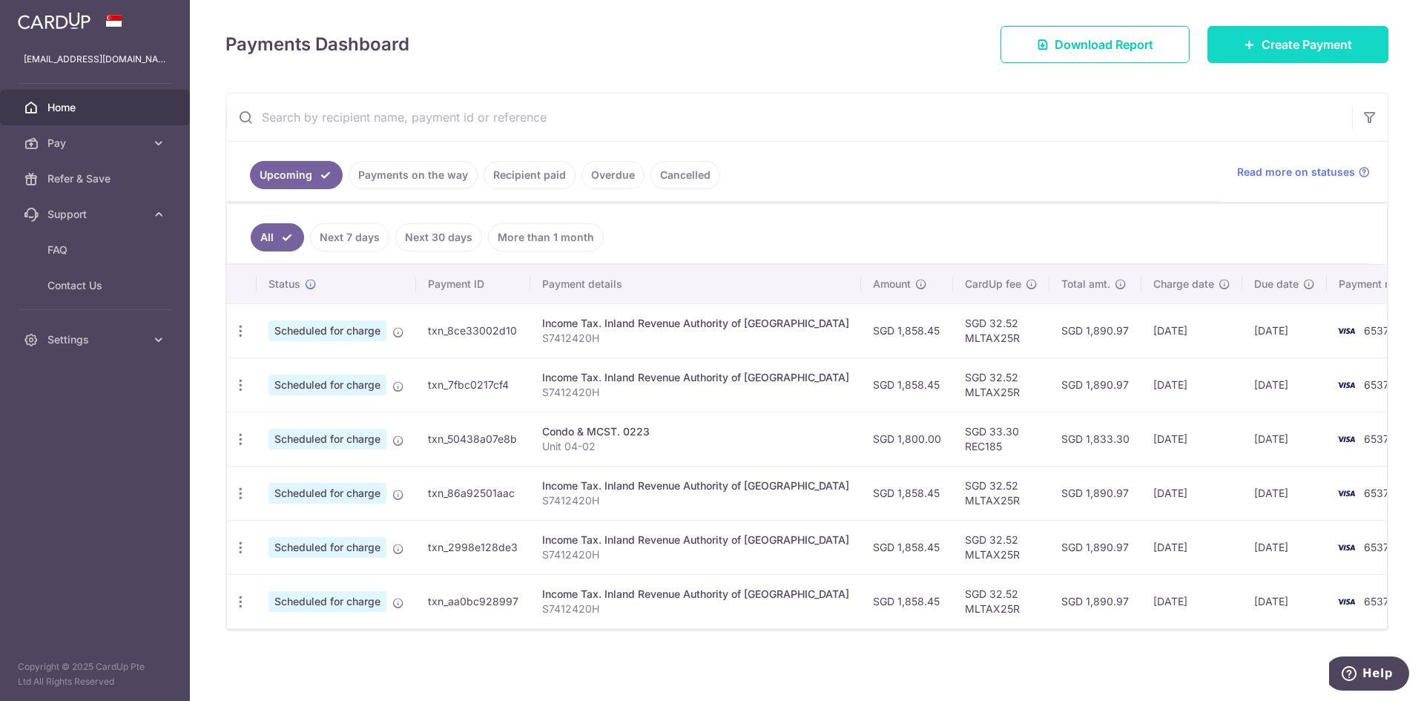
click at [1244, 47] on icon at bounding box center [1250, 45] width 12 height 12
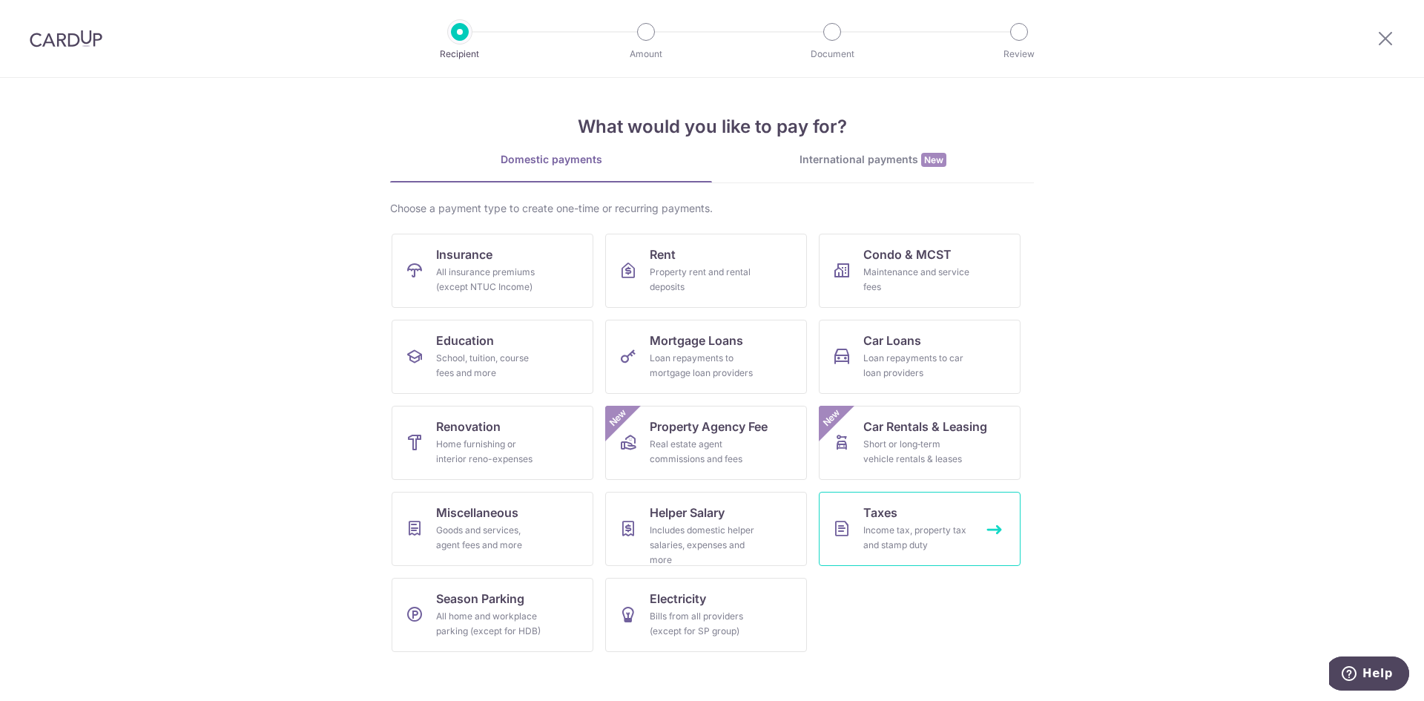
click at [882, 529] on div "Income tax, property tax and stamp duty" at bounding box center [916, 538] width 107 height 30
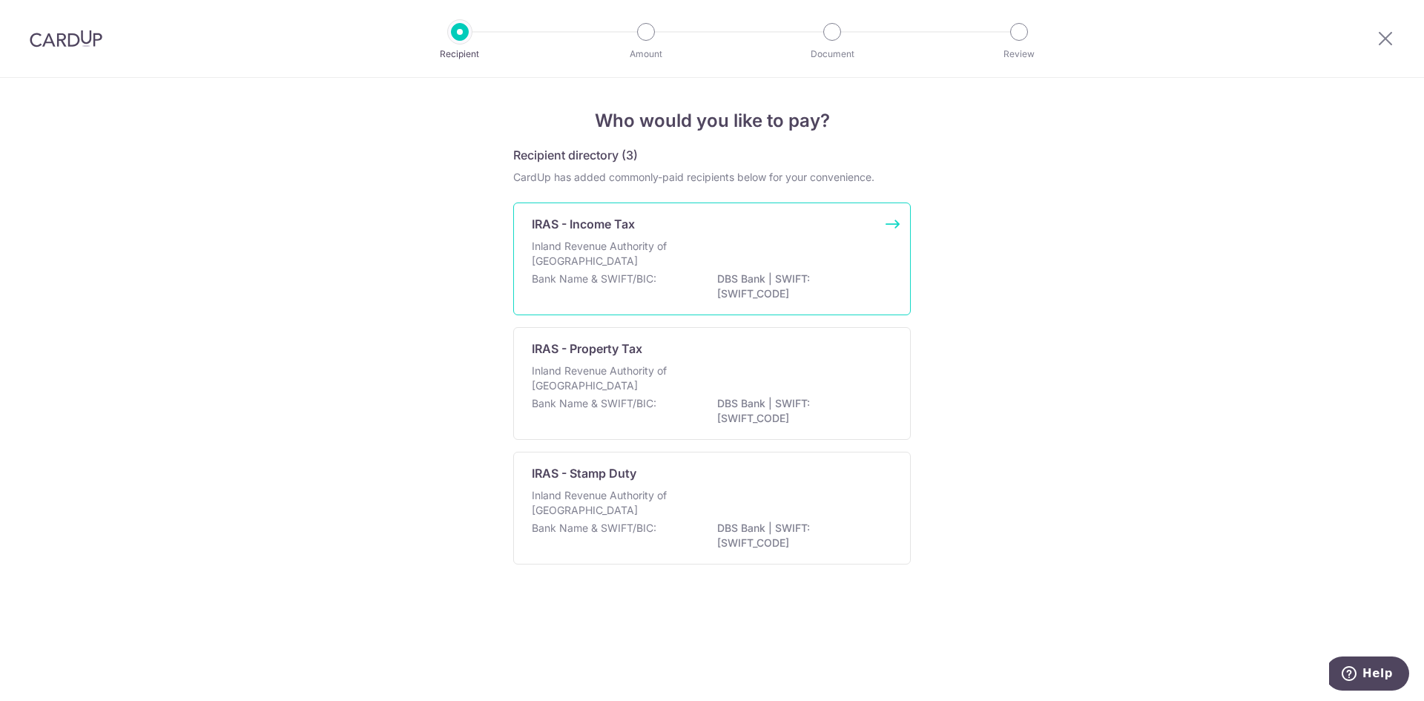
click at [615, 248] on p "Inland Revenue Authority of [GEOGRAPHIC_DATA]" at bounding box center [610, 254] width 157 height 30
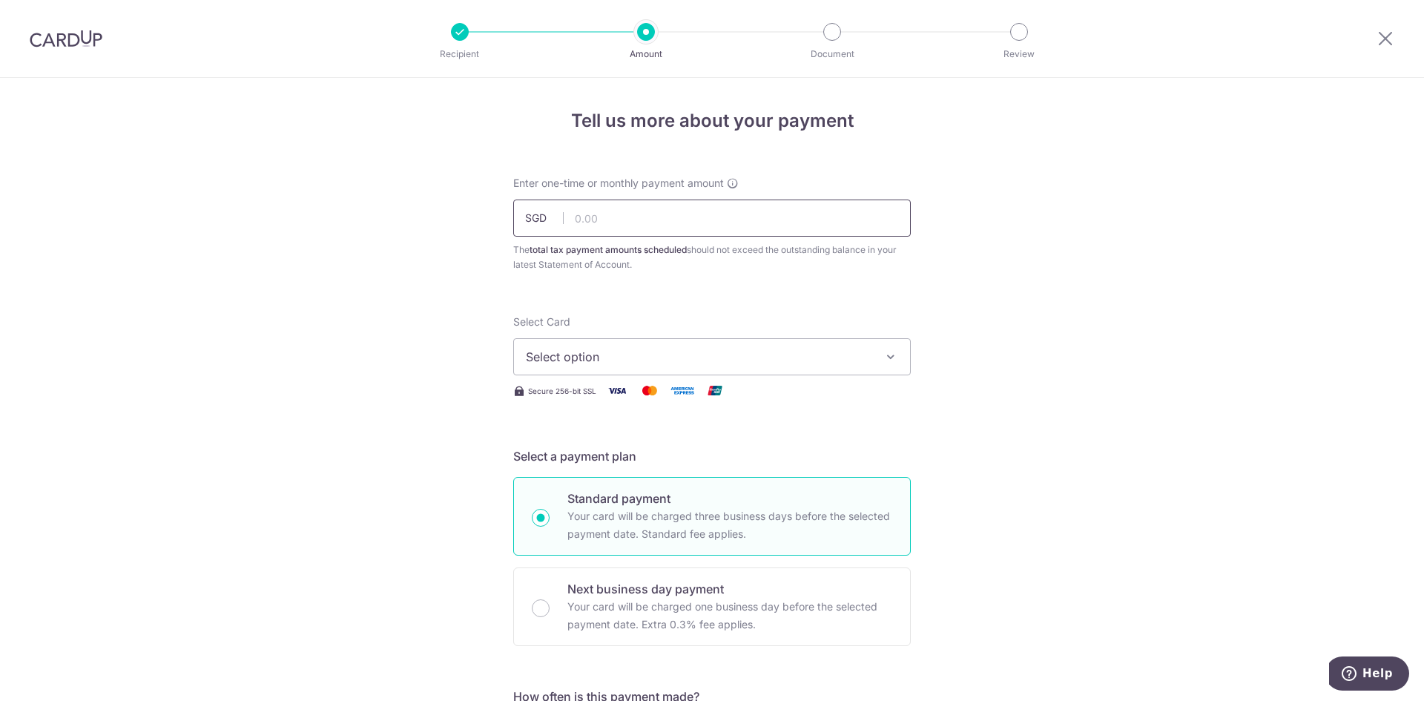
click at [635, 220] on input "text" at bounding box center [712, 218] width 398 height 37
type input "1,858.45"
click at [894, 353] on icon "button" at bounding box center [890, 356] width 15 height 15
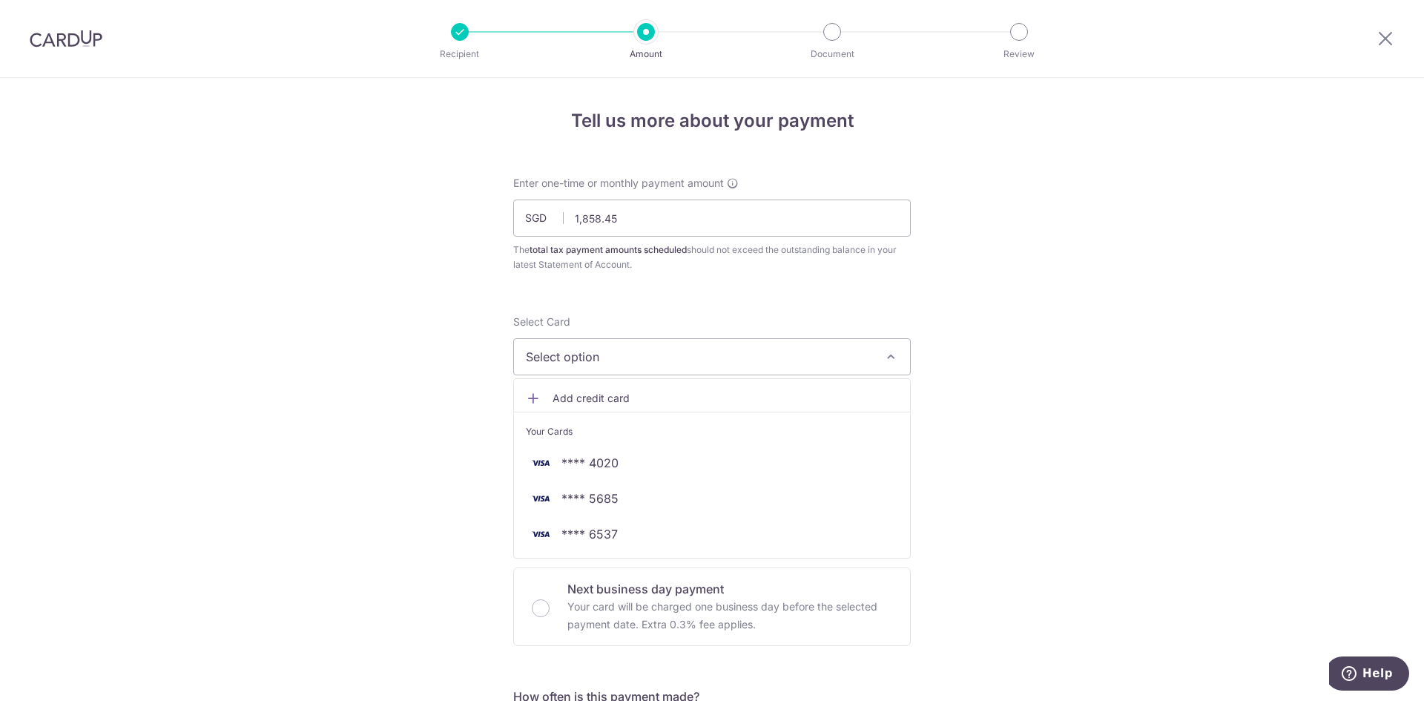
click at [587, 399] on span "Add credit card" at bounding box center [726, 398] width 346 height 15
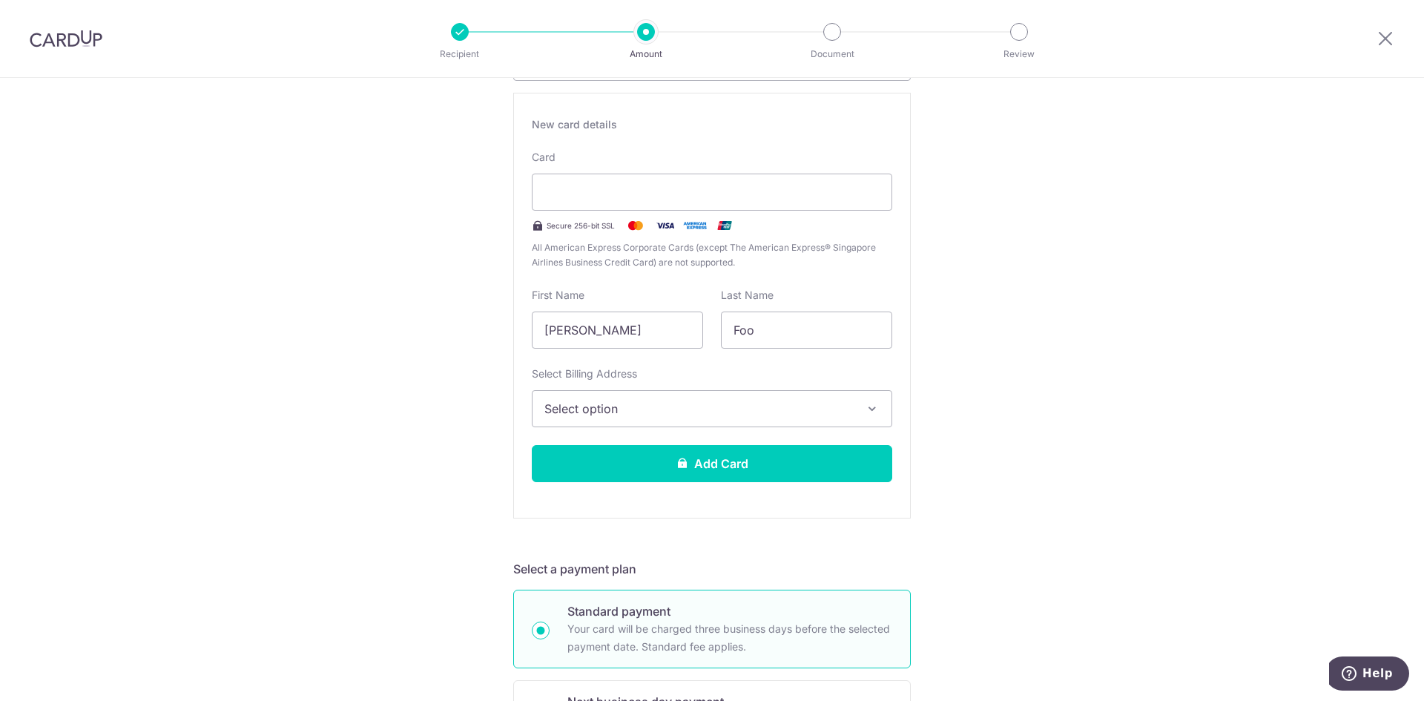
scroll to position [297, 0]
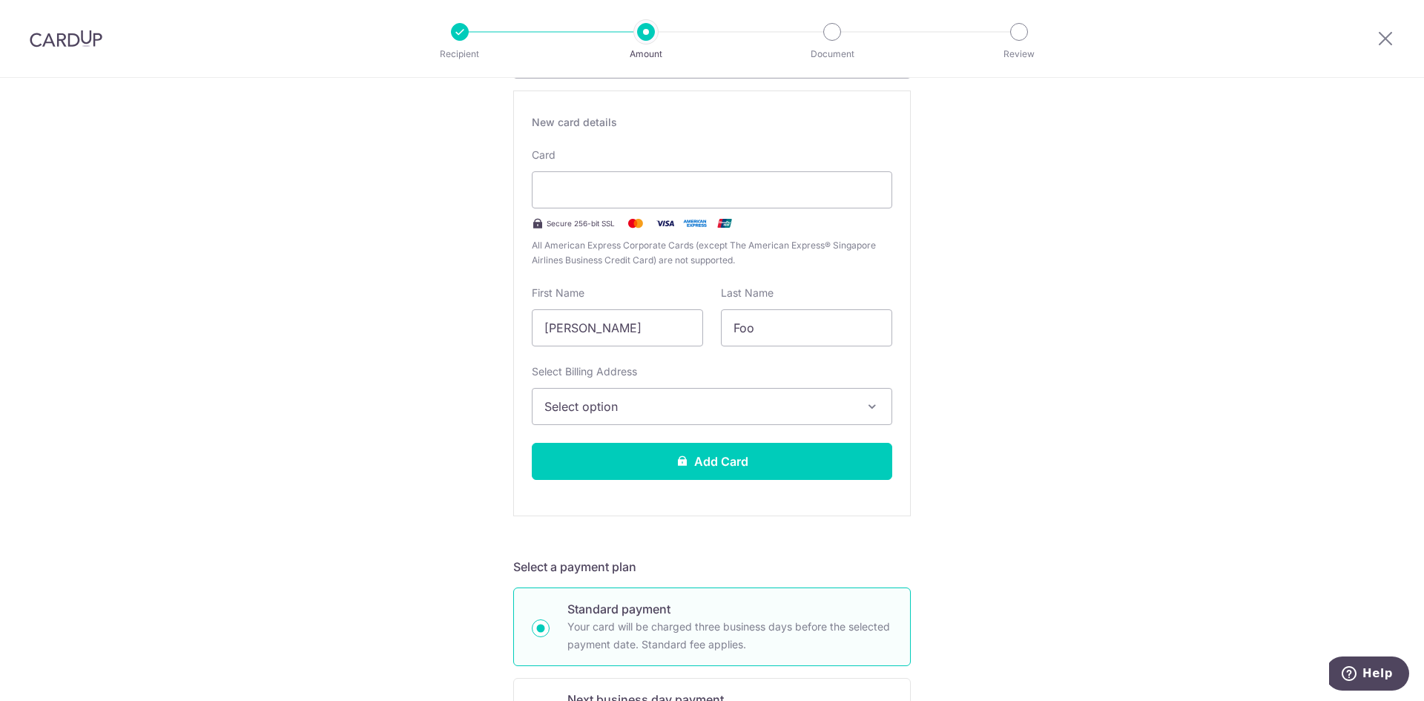
click at [675, 409] on span "Select option" at bounding box center [698, 407] width 309 height 18
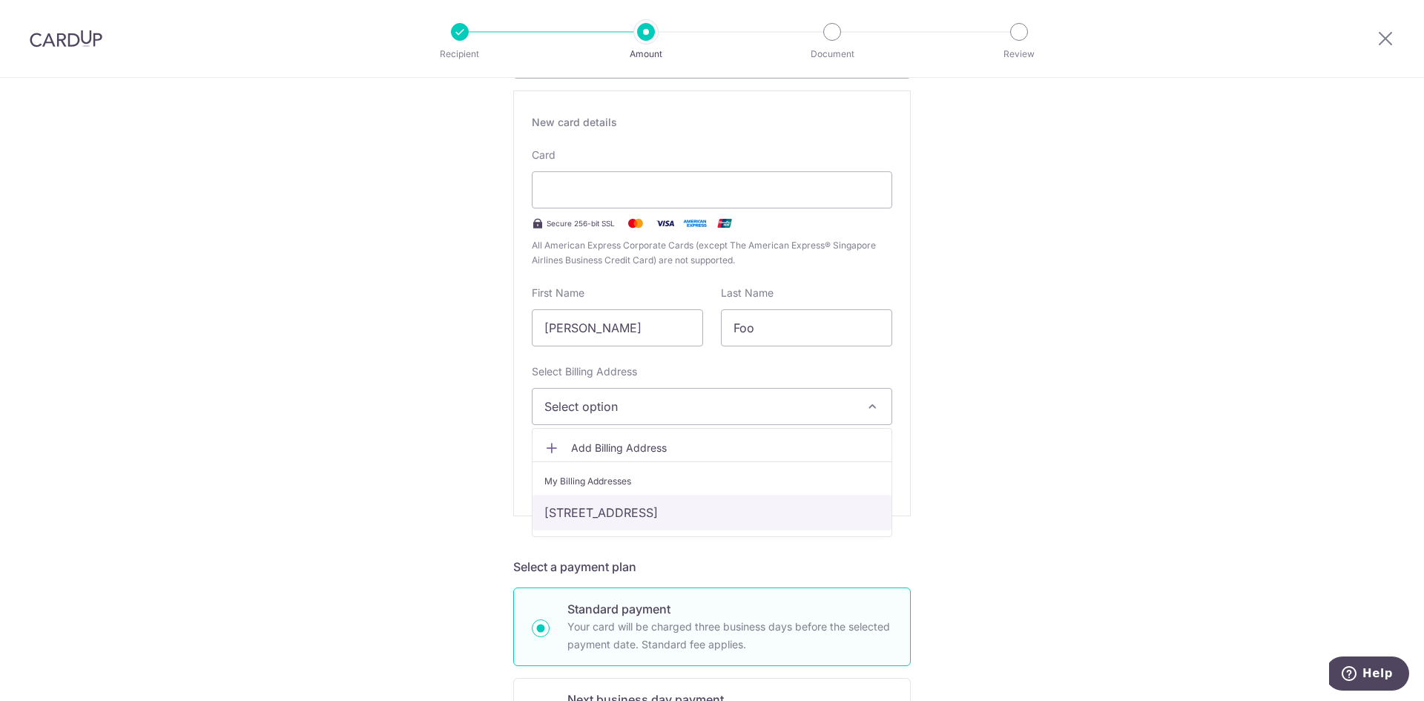
click at [631, 513] on link "[STREET_ADDRESS]" at bounding box center [712, 513] width 359 height 36
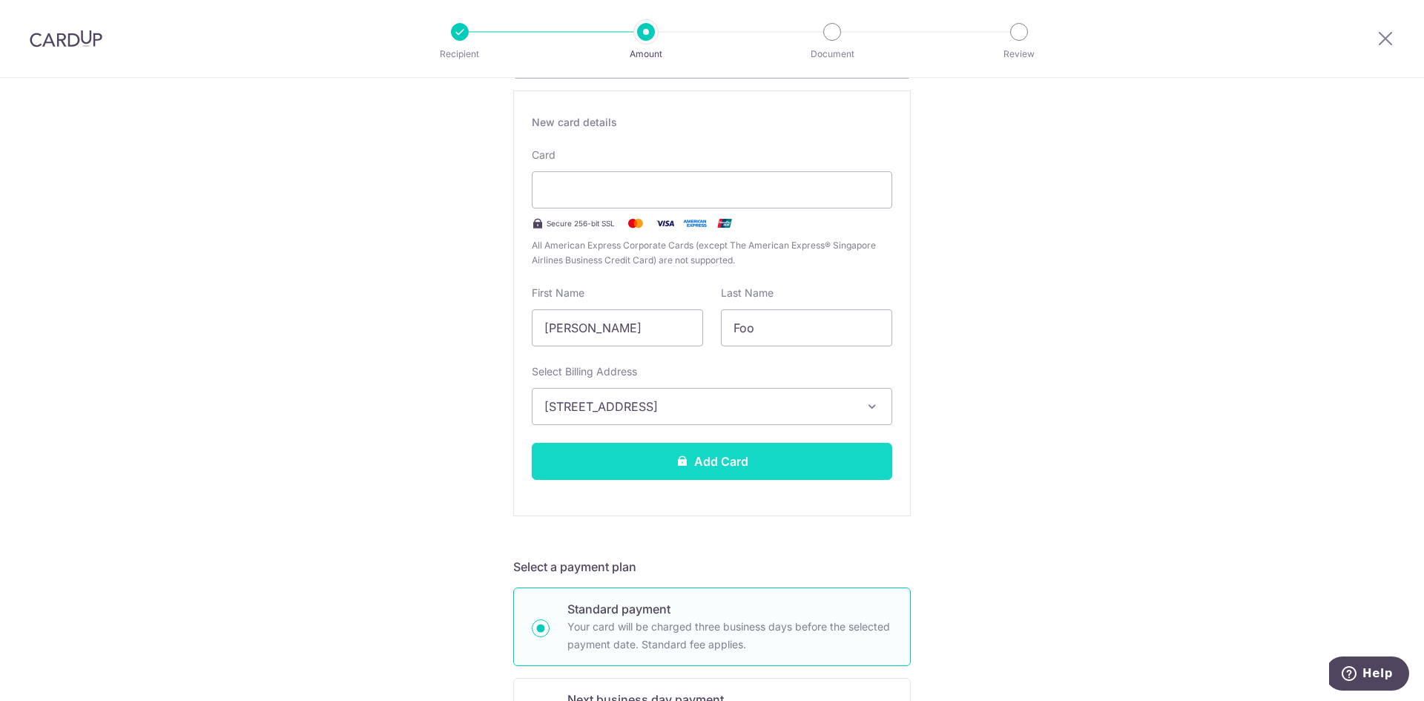
click at [676, 461] on icon at bounding box center [682, 461] width 12 height 12
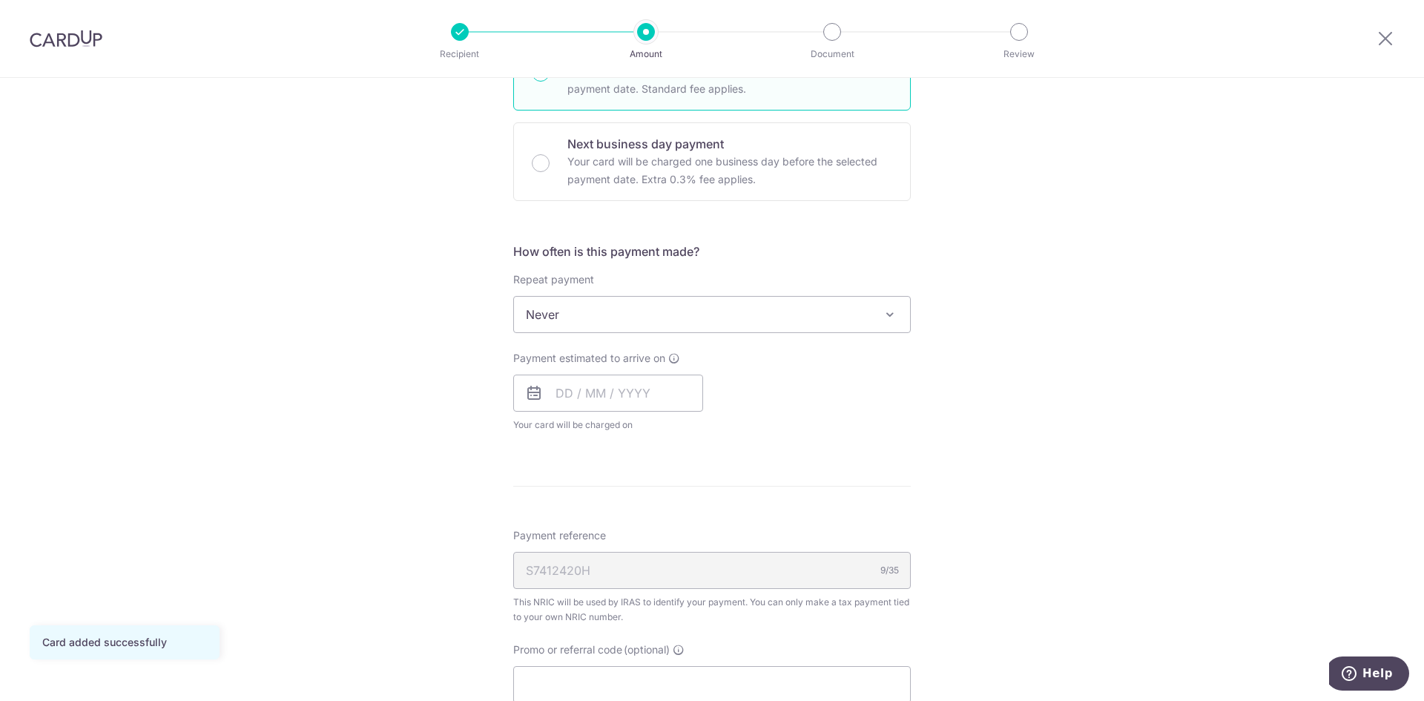
scroll to position [519, 0]
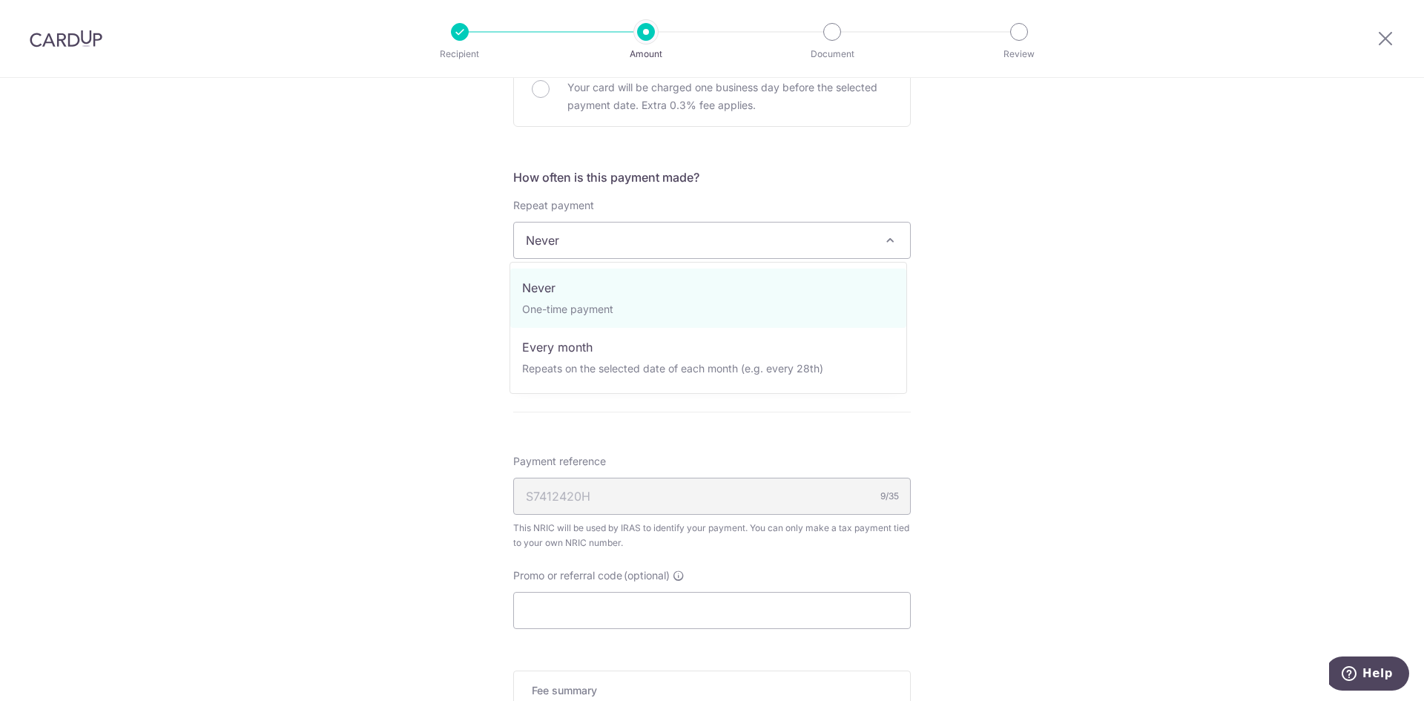
click at [877, 251] on span "Never" at bounding box center [712, 241] width 396 height 36
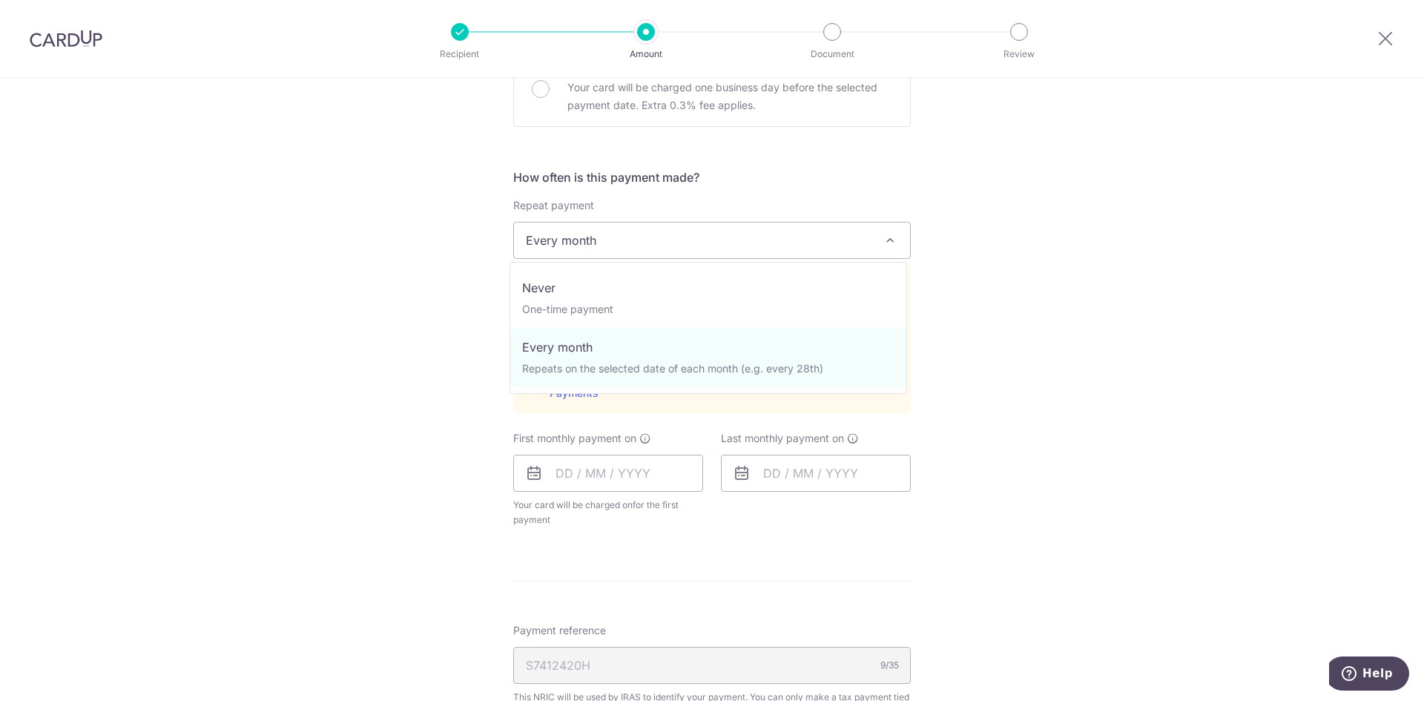
click at [883, 237] on span at bounding box center [890, 240] width 18 height 18
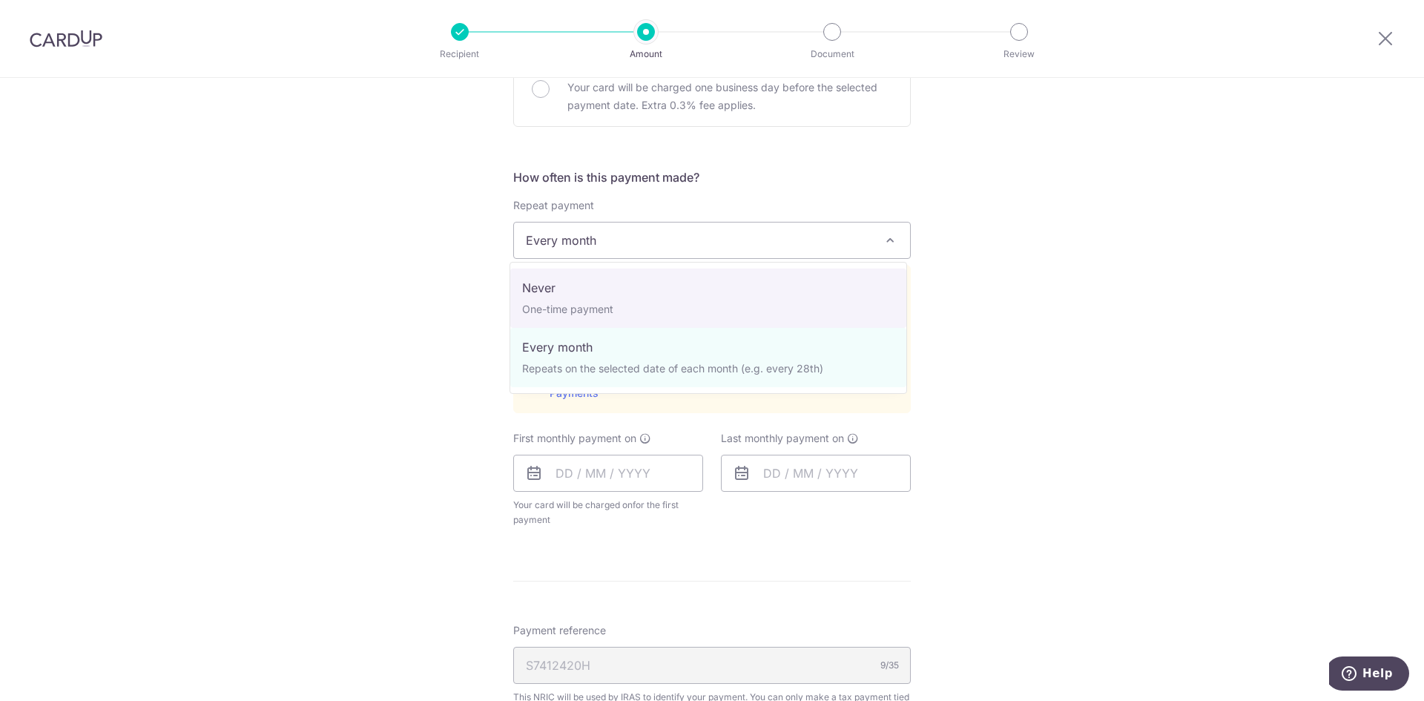
select select "1"
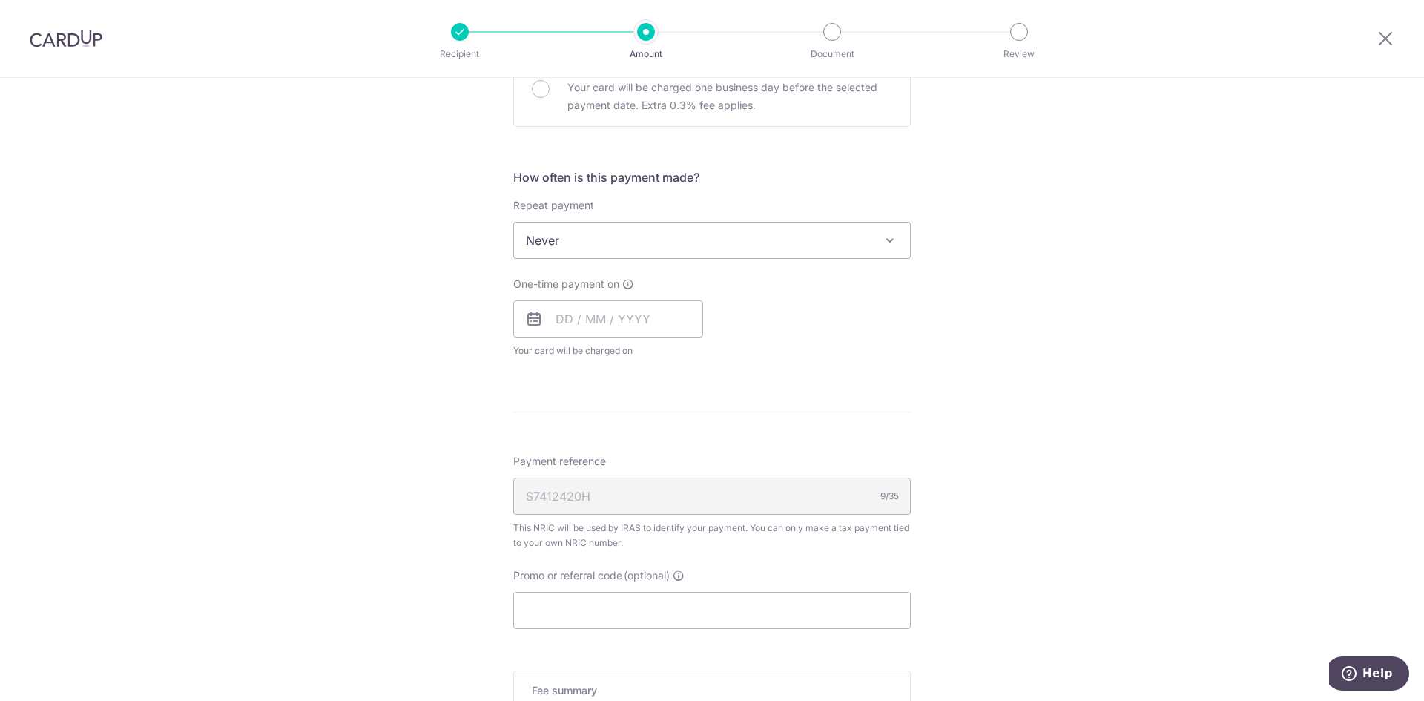
click at [621, 277] on label "One-time payment on" at bounding box center [573, 284] width 121 height 15
click at [622, 281] on icon at bounding box center [628, 284] width 12 height 12
click at [546, 322] on input "text" at bounding box center [608, 318] width 190 height 37
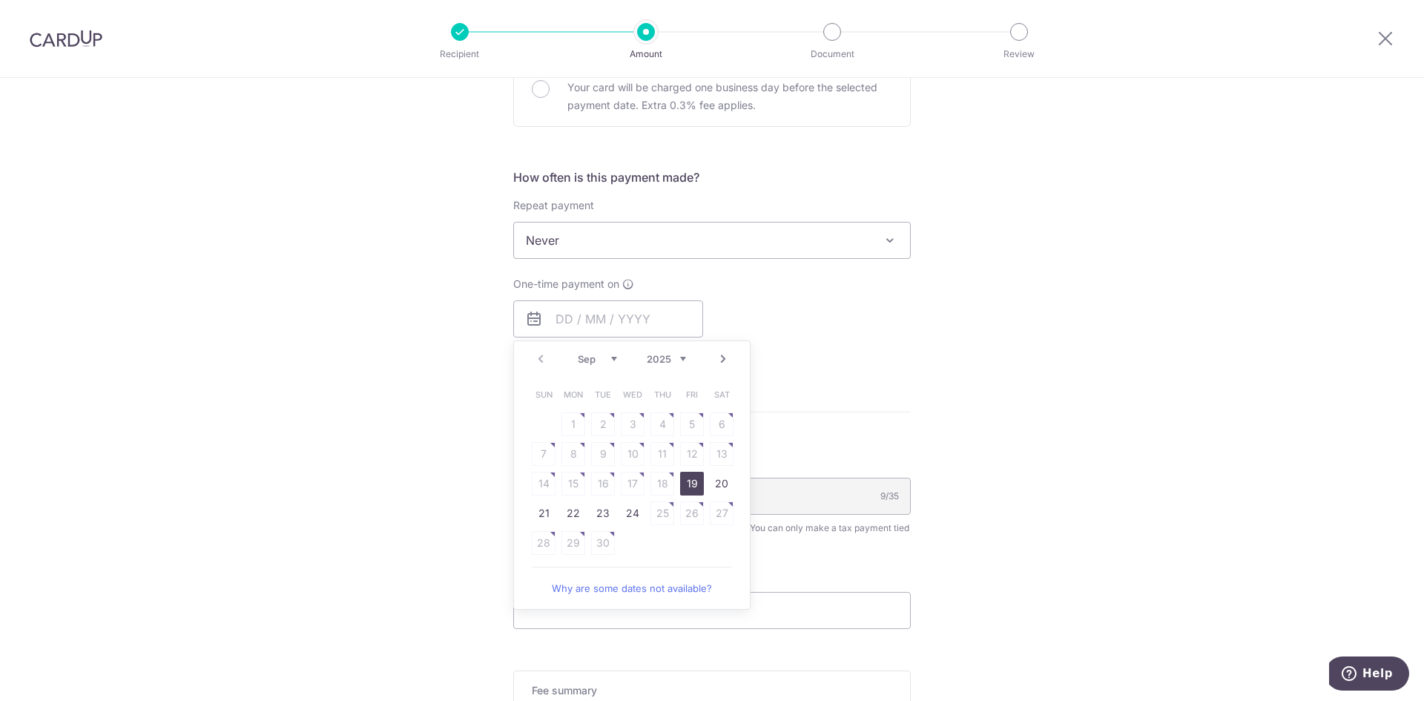
click at [722, 357] on link "Next" at bounding box center [723, 359] width 18 height 18
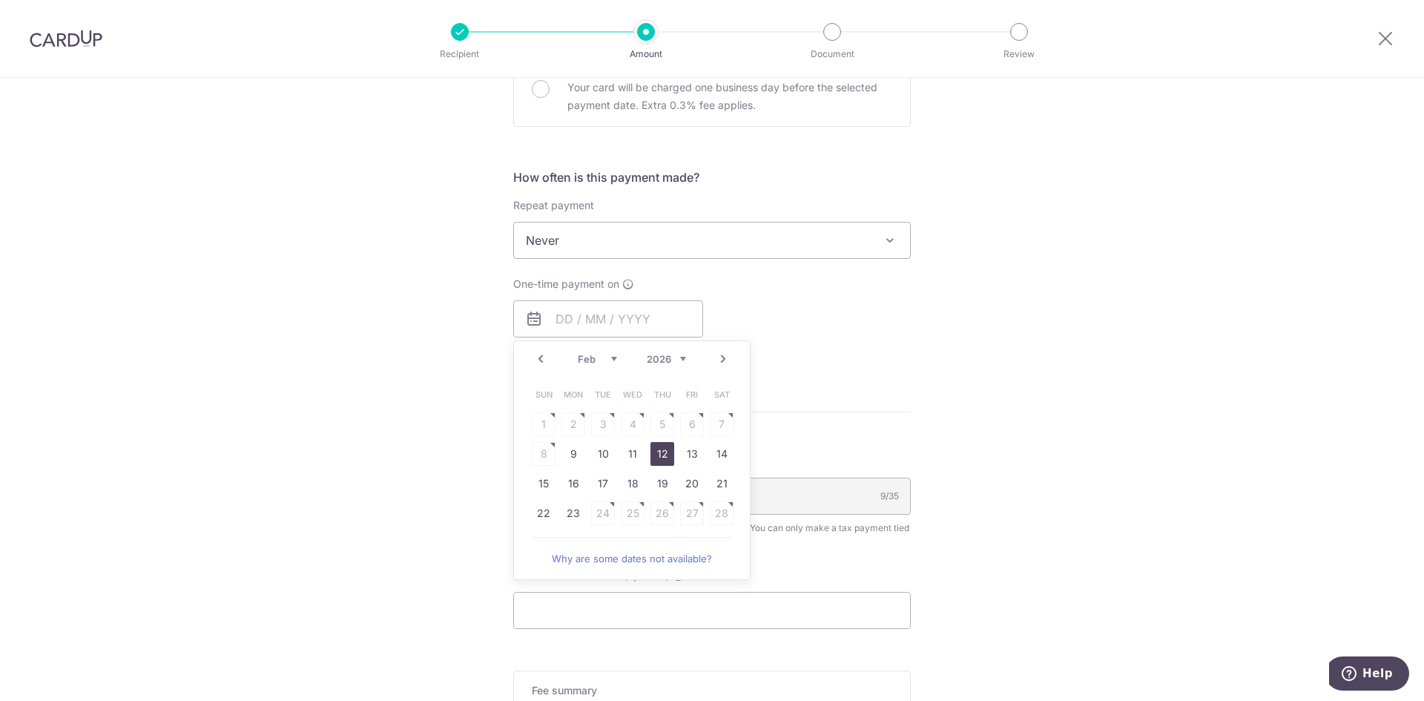
click at [654, 454] on link "12" at bounding box center [663, 454] width 24 height 24
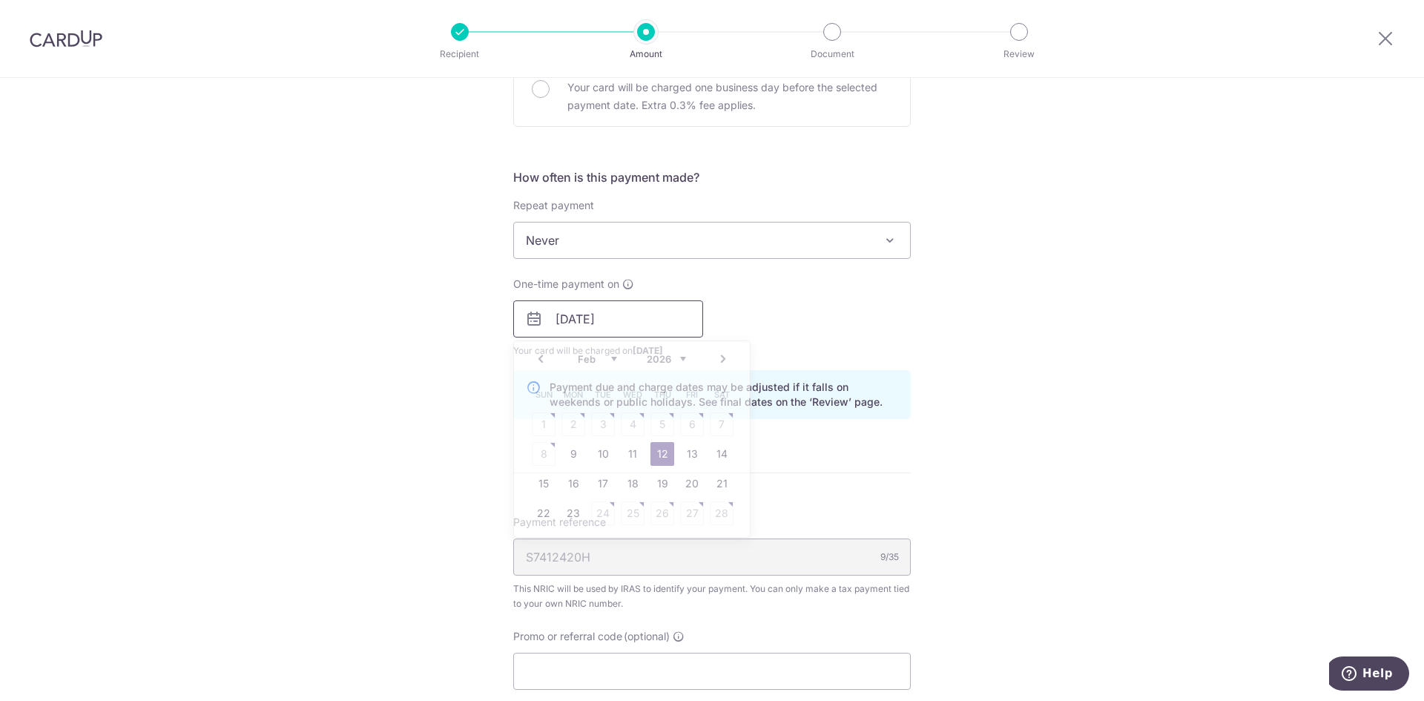
click at [668, 317] on input "[DATE]" at bounding box center [608, 318] width 190 height 37
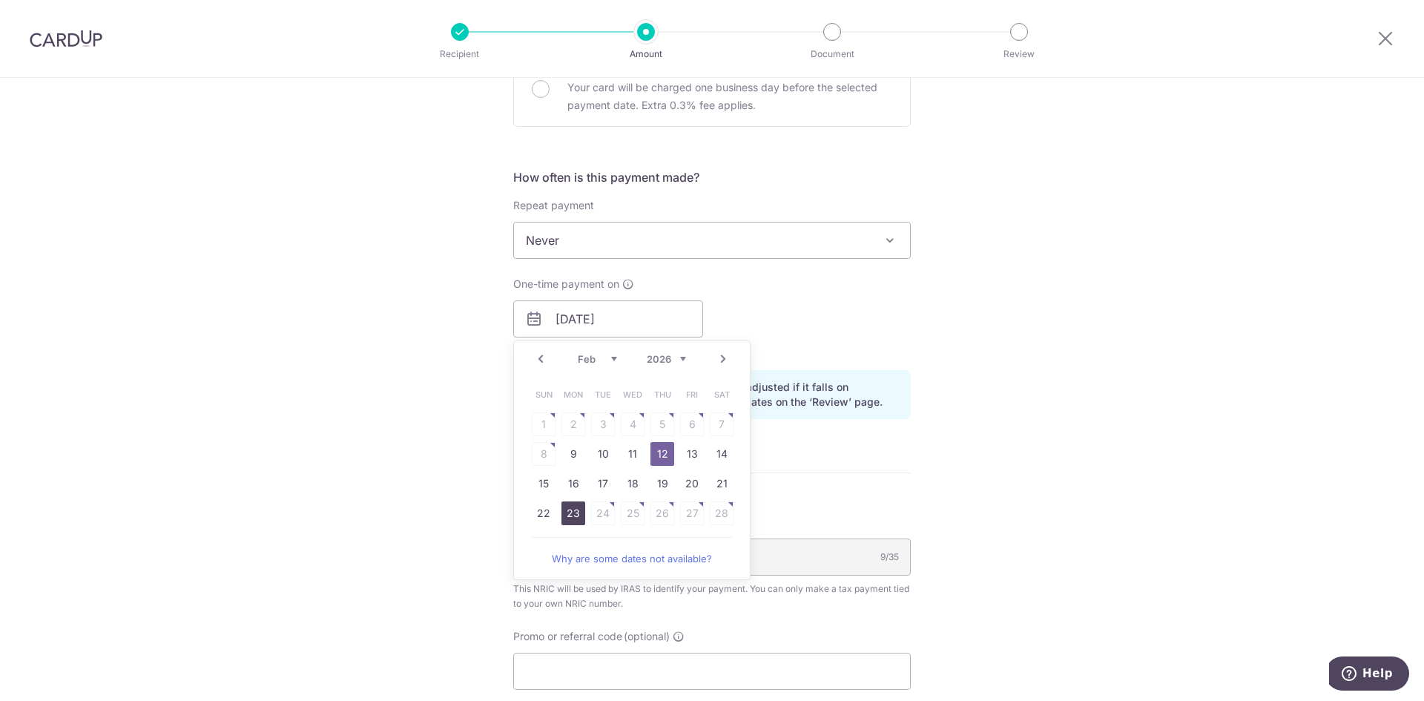
click at [570, 513] on link "23" at bounding box center [574, 513] width 24 height 24
type input "[DATE]"
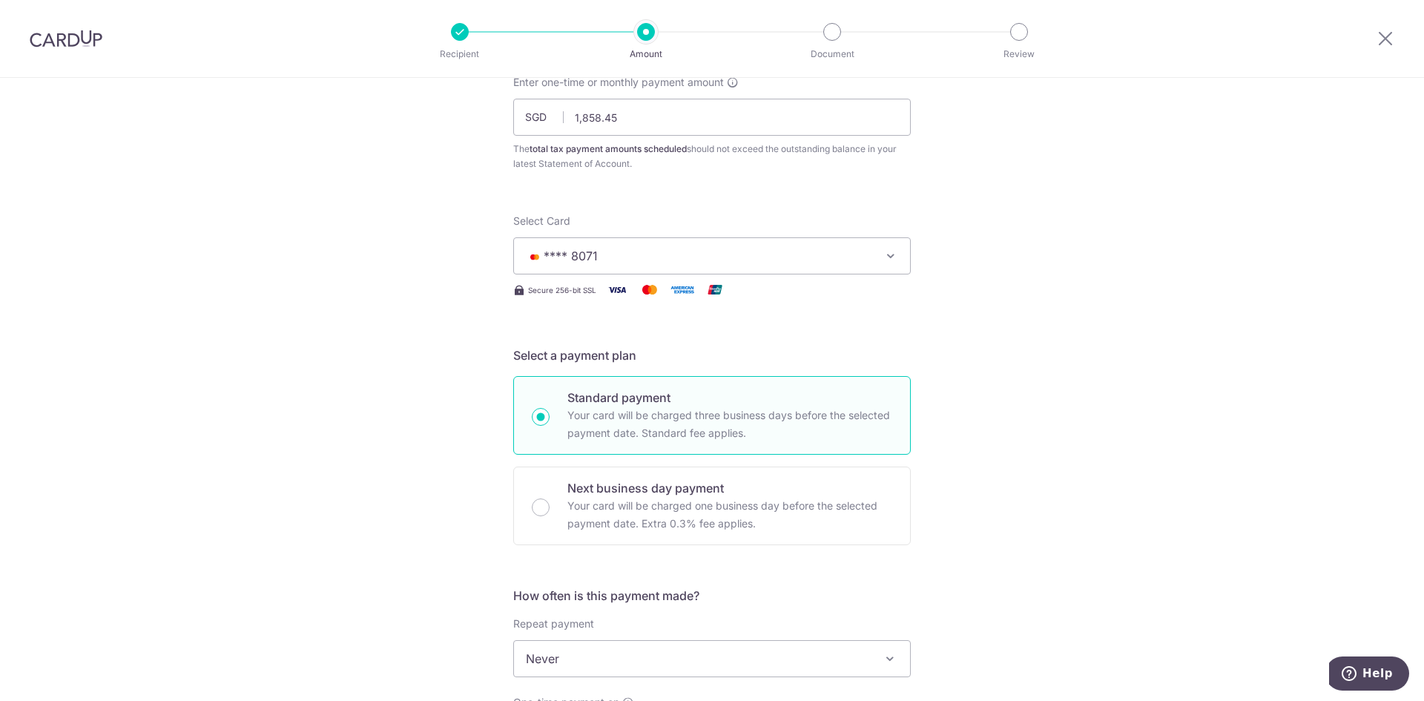
scroll to position [0, 0]
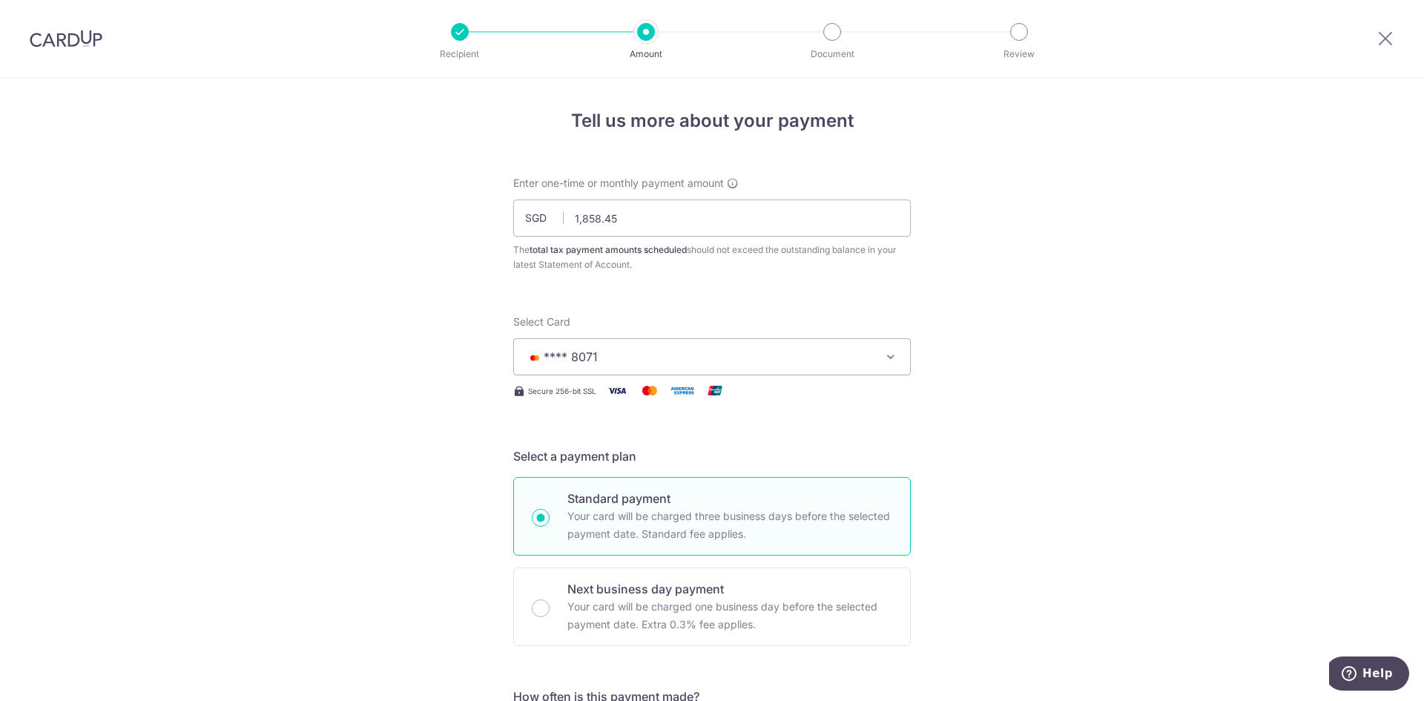
click at [67, 34] on img at bounding box center [66, 39] width 73 height 18
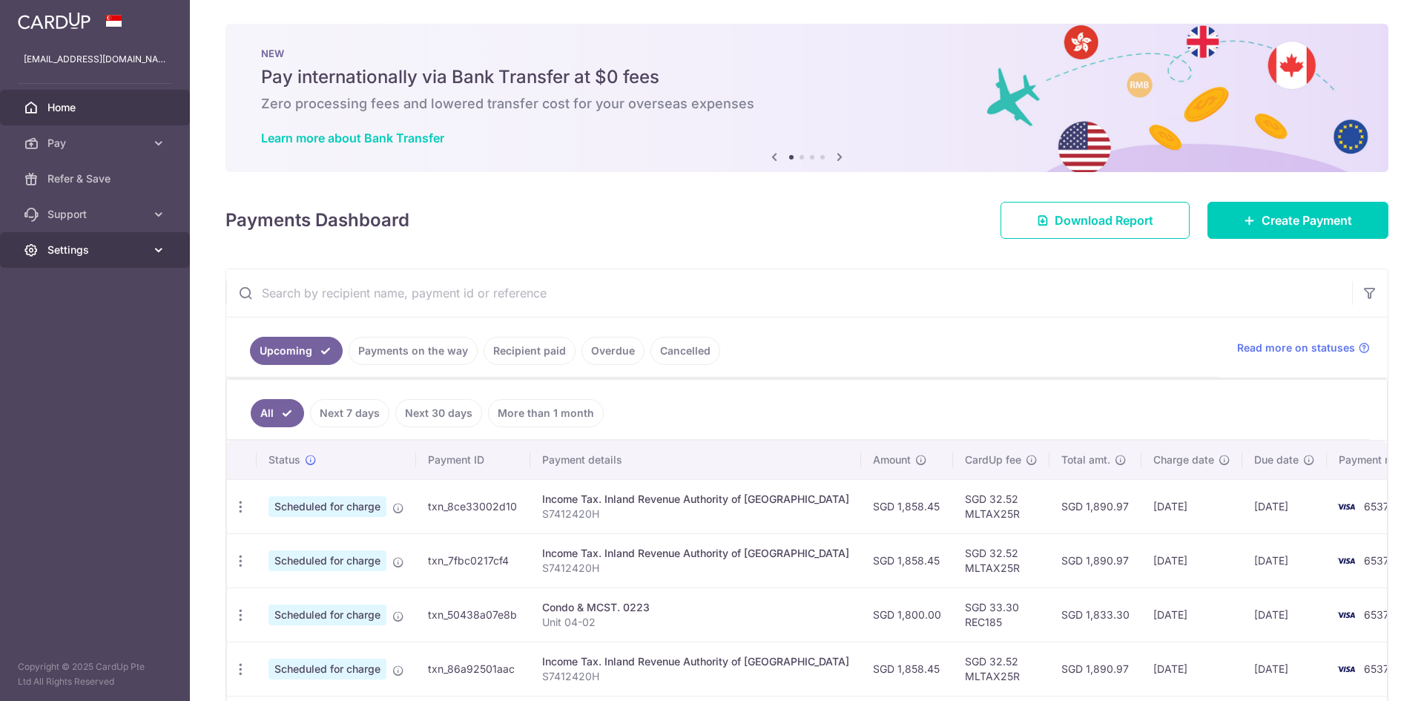
click at [151, 249] on icon at bounding box center [158, 250] width 15 height 15
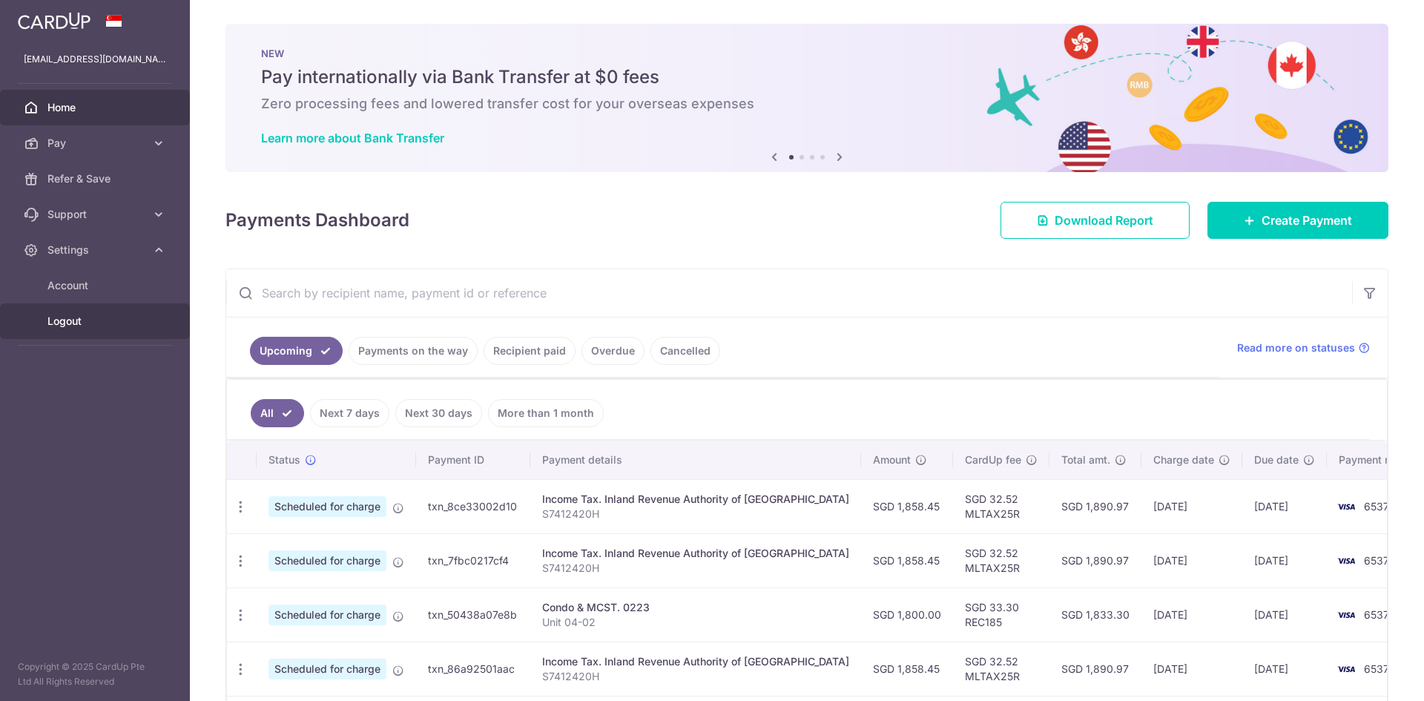
click at [66, 319] on span "Logout" at bounding box center [96, 321] width 98 height 15
